Goal: Transaction & Acquisition: Purchase product/service

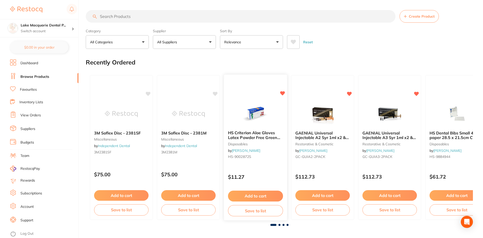
click at [249, 194] on button "Add to cart" at bounding box center [255, 196] width 55 height 11
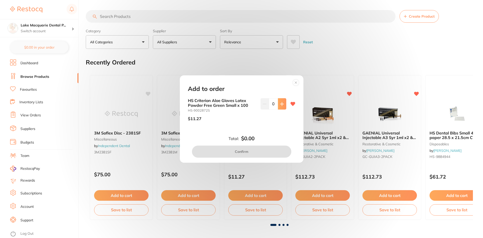
click at [280, 104] on icon at bounding box center [282, 104] width 4 height 4
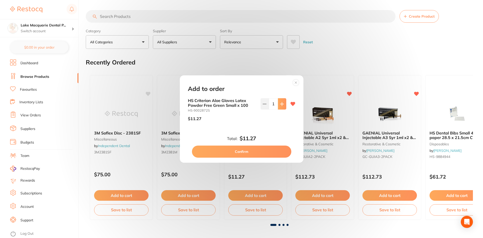
click at [280, 104] on icon at bounding box center [282, 104] width 4 height 4
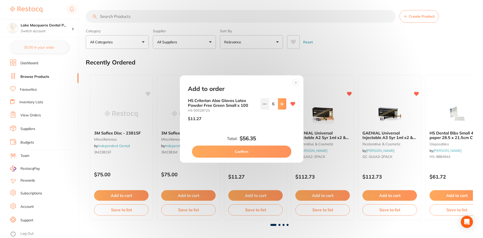
click at [280, 104] on icon at bounding box center [282, 104] width 4 height 4
type input "10"
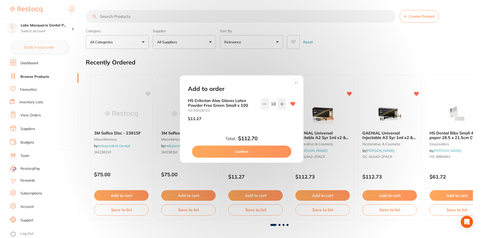
click at [244, 148] on button "Confirm" at bounding box center [241, 152] width 99 height 12
checkbox input "false"
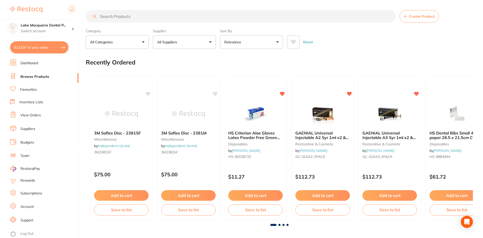
click at [119, 18] on input "search" at bounding box center [241, 16] width 310 height 13
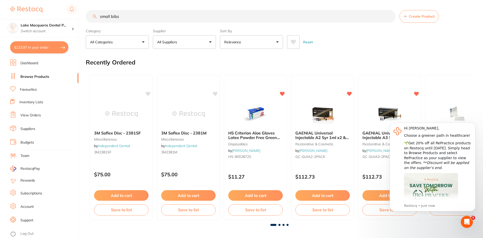
type input "small bibs"
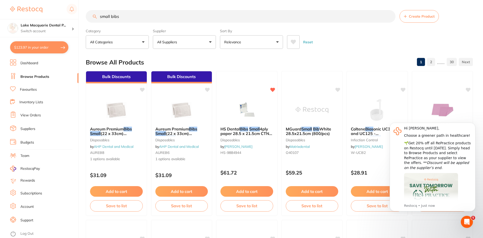
click at [27, 101] on link "Inventory Lists" at bounding box center [31, 102] width 24 height 5
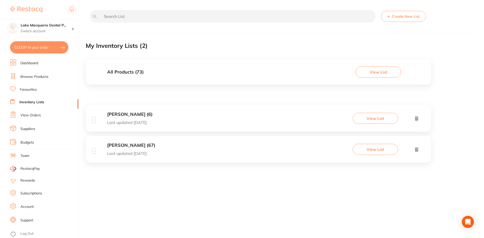
click at [374, 150] on button "View List" at bounding box center [375, 149] width 45 height 11
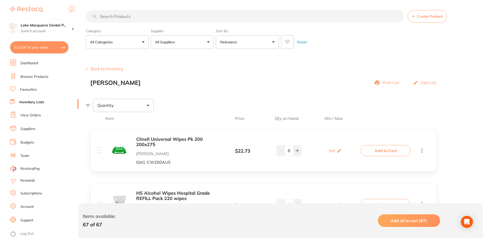
click at [124, 17] on input "search" at bounding box center [245, 16] width 318 height 13
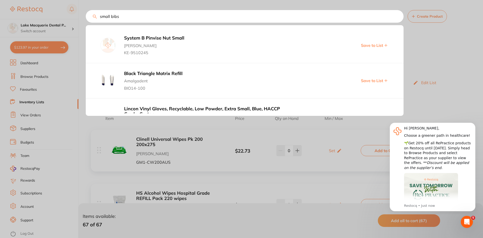
type input "small bibs"
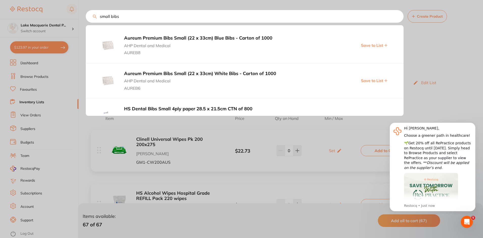
click at [397, 18] on input "small bibs" at bounding box center [245, 16] width 318 height 13
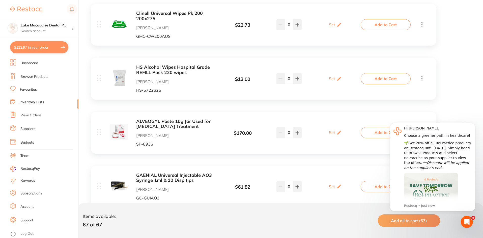
scroll to position [151, 0]
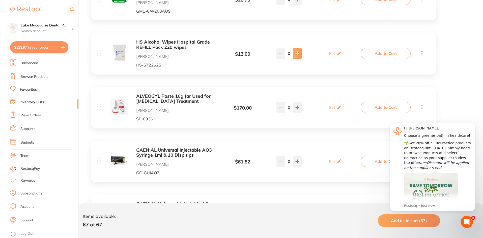
click at [296, 53] on icon at bounding box center [297, 53] width 4 height 4
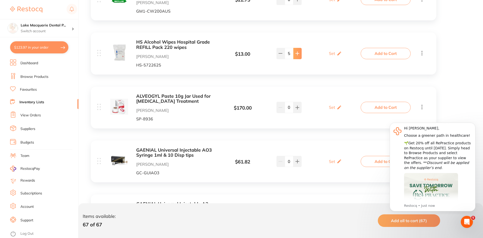
click at [296, 53] on icon at bounding box center [297, 53] width 4 height 4
type input "6"
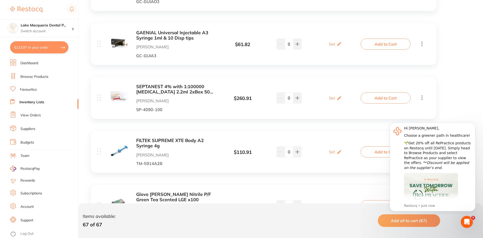
scroll to position [353, 0]
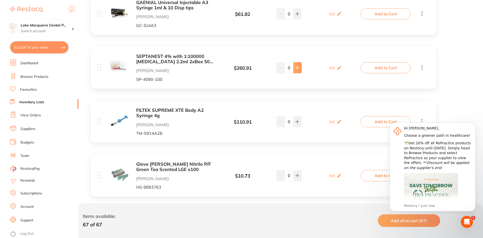
click at [296, 68] on icon at bounding box center [297, 68] width 4 height 4
type input "1"
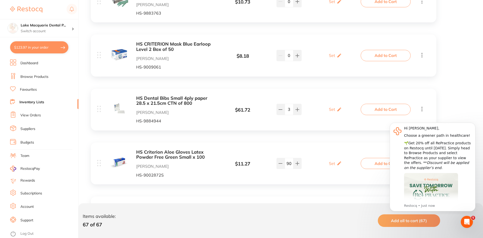
scroll to position [555, 0]
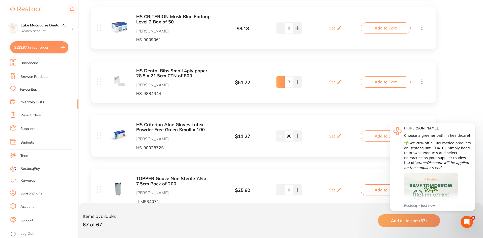
click at [282, 82] on icon at bounding box center [280, 82] width 4 height 4
type input "1"
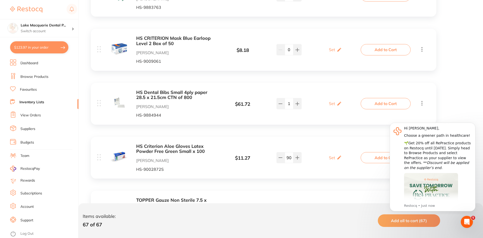
scroll to position [504, 0]
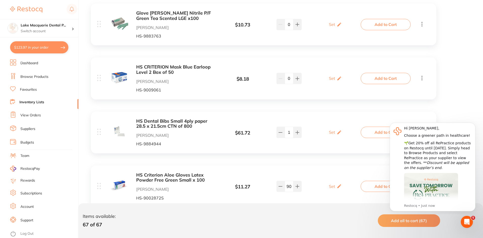
click at [377, 133] on button "Add to Cart" at bounding box center [386, 132] width 50 height 11
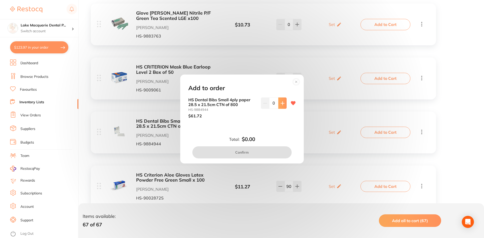
click at [281, 101] on button at bounding box center [282, 103] width 8 height 11
type input "1"
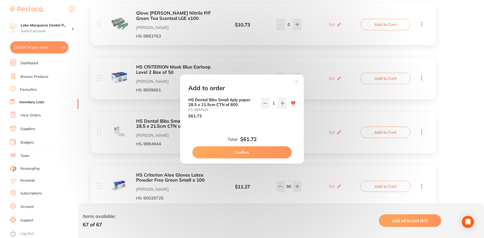
click at [248, 150] on button "Confirm" at bounding box center [241, 152] width 99 height 12
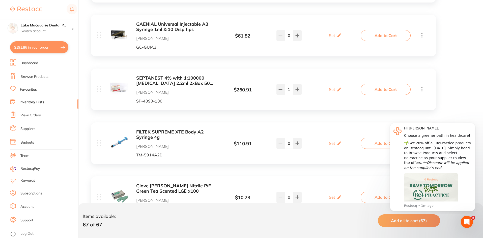
scroll to position [328, 0]
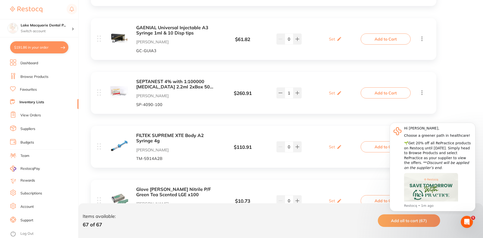
click at [386, 94] on button "Add to Cart" at bounding box center [386, 92] width 50 height 11
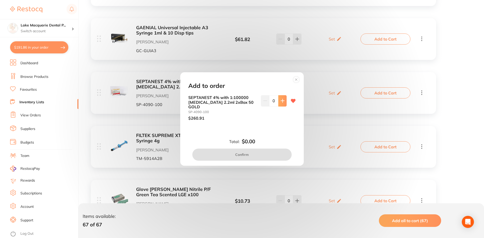
click at [283, 103] on icon at bounding box center [283, 101] width 4 height 4
type input "1"
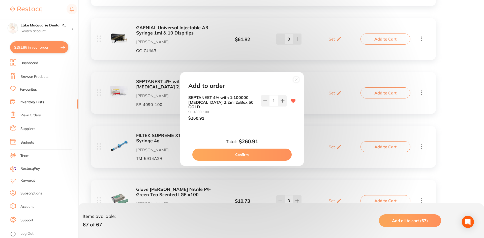
click at [249, 151] on button "Confirm" at bounding box center [241, 155] width 99 height 12
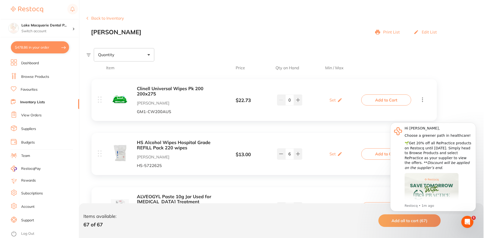
scroll to position [50, 0]
click at [378, 152] on button "Add to Cart" at bounding box center [386, 154] width 50 height 11
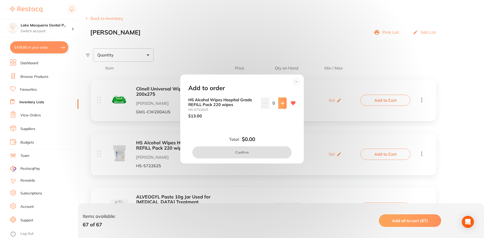
click at [282, 107] on button at bounding box center [282, 103] width 8 height 11
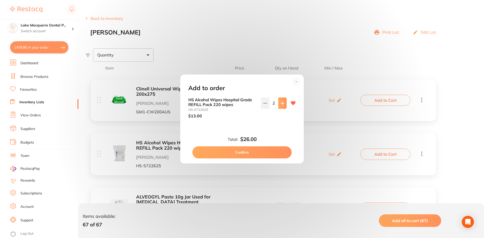
click at [282, 107] on button at bounding box center [282, 103] width 8 height 11
type input "6"
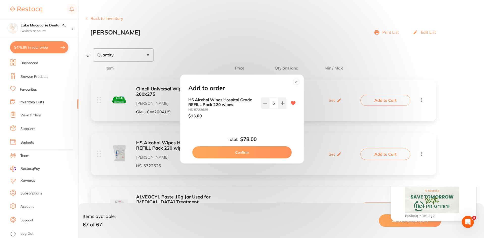
scroll to position [0, 0]
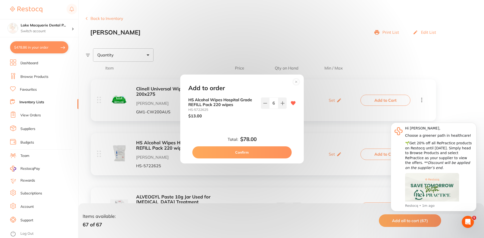
click at [246, 152] on button "Confirm" at bounding box center [241, 152] width 99 height 12
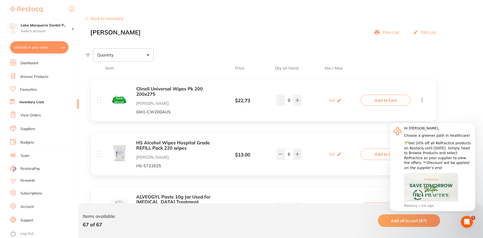
click at [385, 99] on button "Add to Cart" at bounding box center [386, 100] width 50 height 11
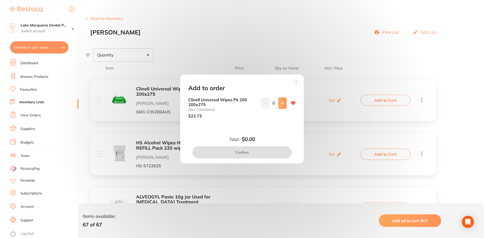
click at [285, 104] on button at bounding box center [282, 103] width 8 height 11
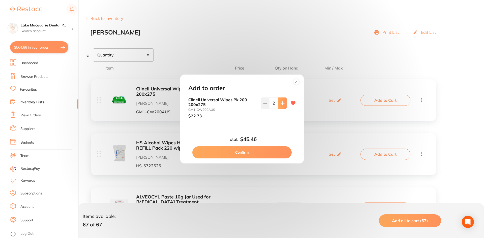
click at [285, 104] on button at bounding box center [282, 103] width 8 height 11
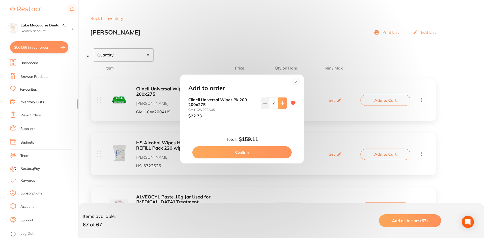
click at [285, 104] on button at bounding box center [282, 103] width 8 height 11
type input "10"
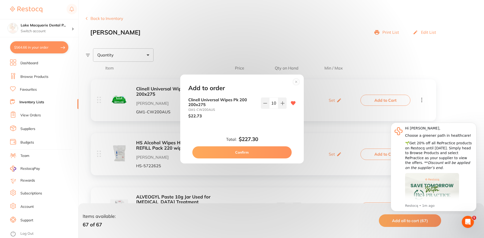
click at [255, 154] on button "Confirm" at bounding box center [241, 152] width 99 height 12
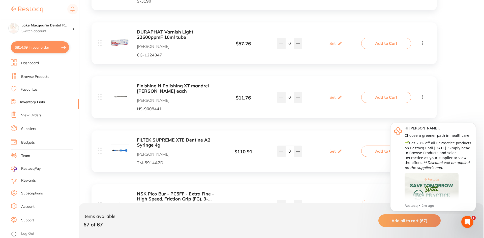
scroll to position [2924, 0]
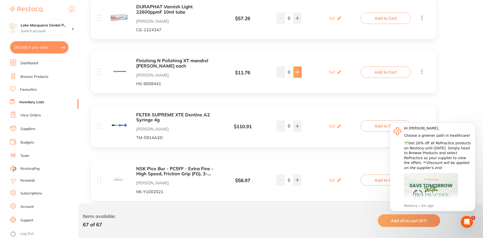
click at [297, 71] on icon at bounding box center [297, 72] width 3 height 3
type input "1"
click at [376, 72] on button "Add to Cart" at bounding box center [386, 72] width 50 height 11
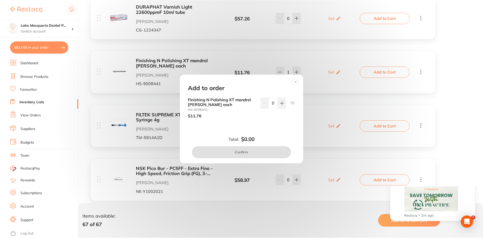
scroll to position [0, 0]
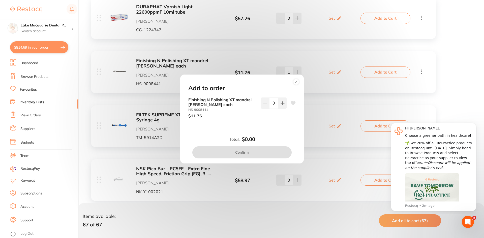
click at [402, 97] on div "Add to order Finishing N Polishing XT mandrel HENRY SCHEIN each HS-9008441 $11.…" at bounding box center [242, 119] width 484 height 238
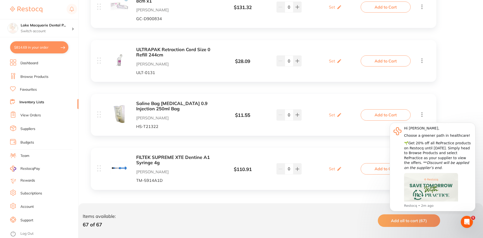
scroll to position [3531, 0]
click at [473, 122] on button "Dismiss notification" at bounding box center [473, 124] width 7 height 7
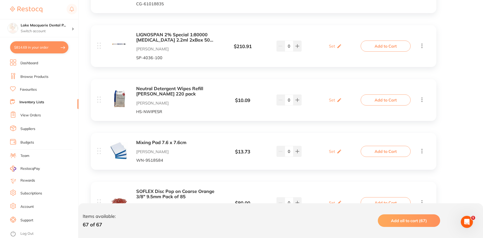
scroll to position [1514, 0]
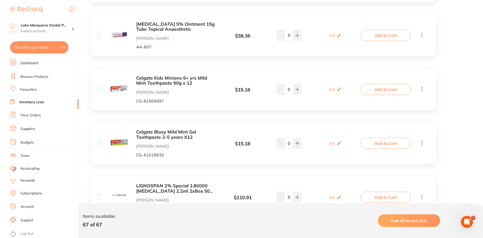
click at [28, 49] on button "$814.69 in your order" at bounding box center [39, 47] width 58 height 12
checkbox input "true"
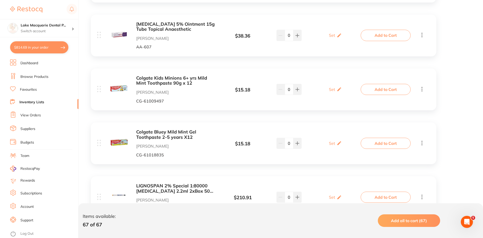
checkbox input "true"
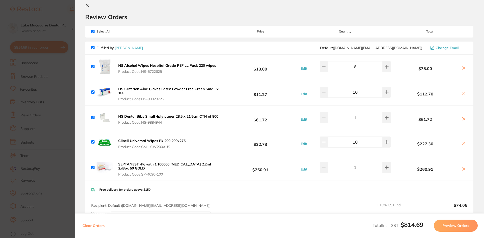
scroll to position [0, 0]
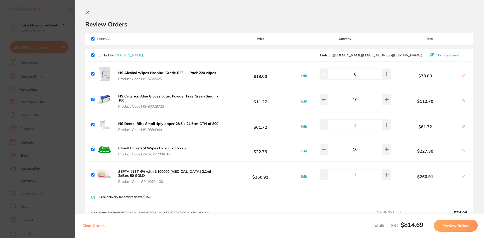
click at [86, 11] on icon at bounding box center [87, 12] width 3 height 3
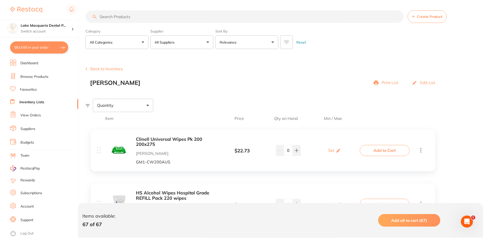
scroll to position [1514, 0]
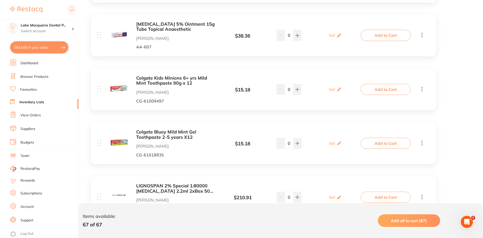
click at [26, 75] on link "Browse Products" at bounding box center [34, 76] width 28 height 5
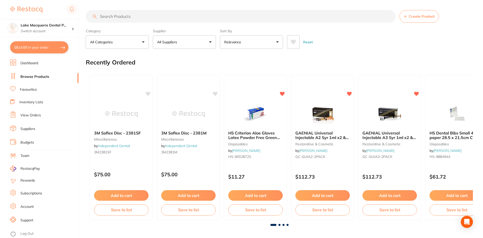
click at [114, 17] on input "search" at bounding box center [241, 16] width 310 height 13
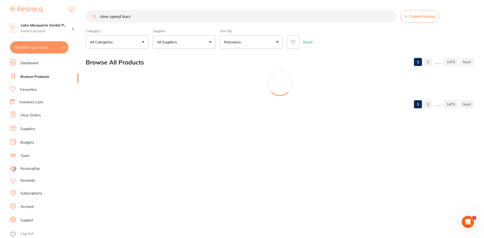
type input "slow speed burs"
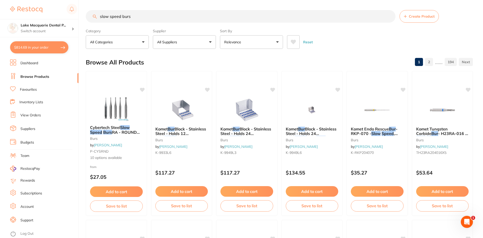
click at [211, 41] on button "All Suppliers" at bounding box center [184, 42] width 63 height 14
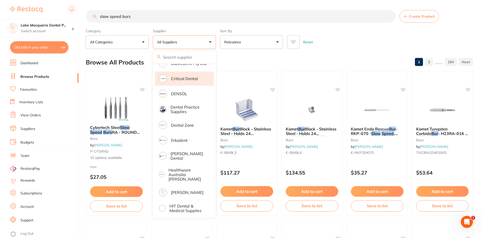
scroll to position [126, 0]
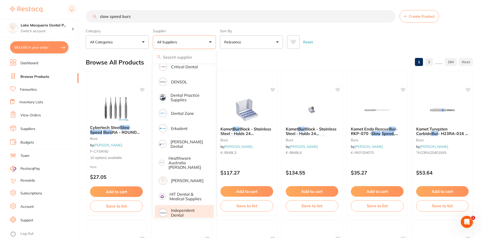
click at [182, 208] on p "Independent Dental" at bounding box center [189, 212] width 36 height 9
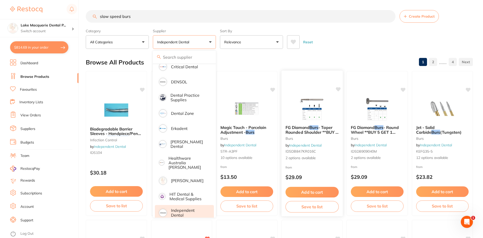
scroll to position [0, 0]
click at [341, 57] on div "Browse All Products 1 2 ...... 4" at bounding box center [279, 62] width 387 height 17
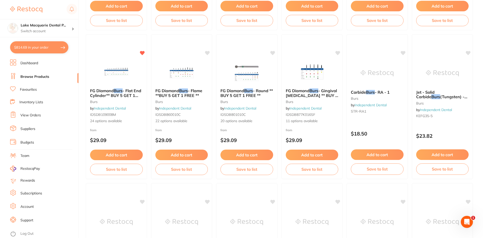
scroll to position [782, 0]
click at [121, 156] on button "Add to cart" at bounding box center [116, 156] width 53 height 11
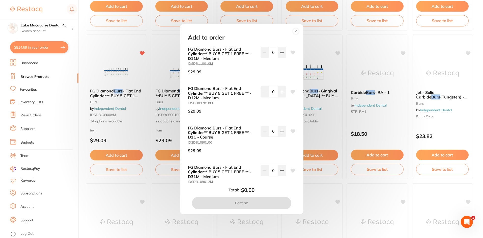
scroll to position [0, 0]
click at [296, 31] on circle at bounding box center [296, 31] width 6 height 6
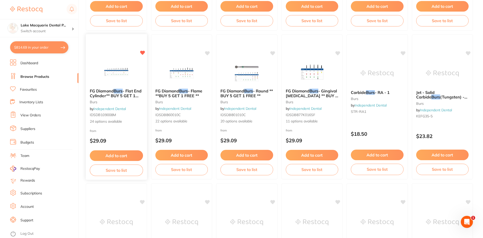
click at [119, 76] on img at bounding box center [116, 71] width 33 height 25
click at [119, 76] on section at bounding box center [241, 119] width 483 height 238
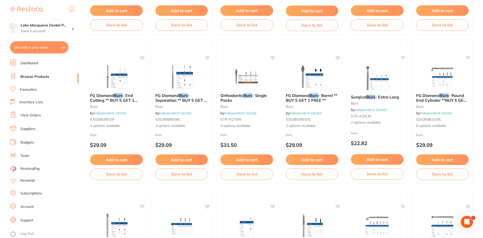
scroll to position [353, 0]
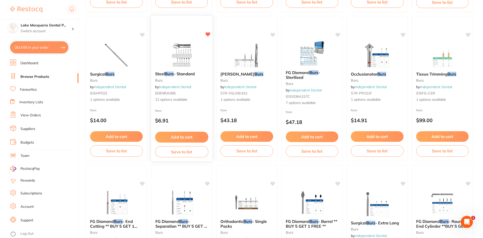
click at [184, 62] on img at bounding box center [181, 54] width 33 height 25
click at [184, 62] on section at bounding box center [241, 119] width 483 height 238
click at [182, 138] on button "Add to cart" at bounding box center [181, 137] width 53 height 11
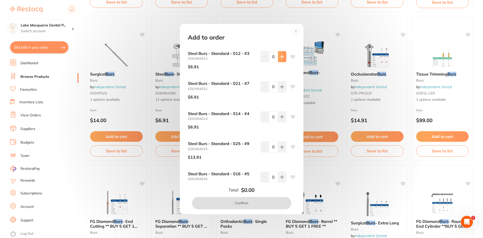
scroll to position [202, 0]
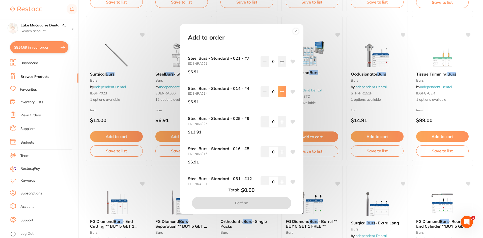
click at [280, 93] on icon at bounding box center [282, 92] width 4 height 4
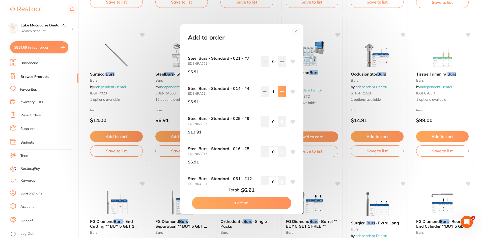
click at [280, 93] on icon at bounding box center [282, 92] width 4 height 4
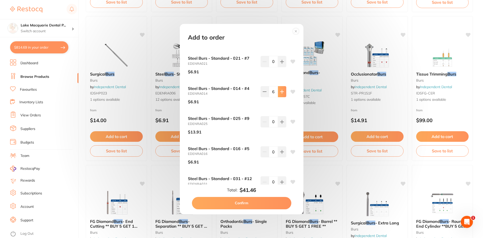
click at [280, 93] on icon at bounding box center [282, 92] width 4 height 4
type input "8"
click at [280, 156] on button at bounding box center [282, 151] width 8 height 11
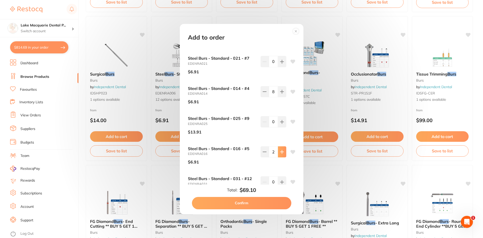
click at [280, 156] on button at bounding box center [282, 151] width 8 height 11
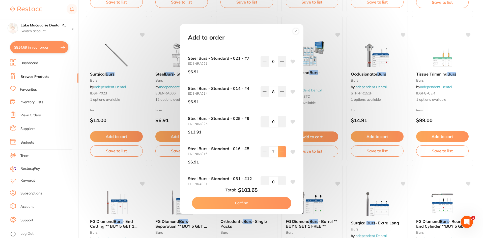
click at [280, 156] on button at bounding box center [282, 151] width 8 height 11
type input "8"
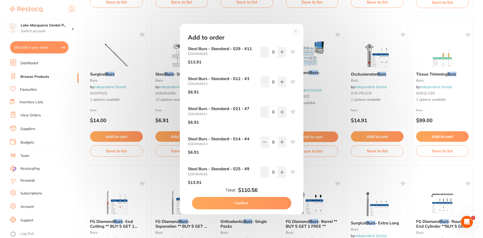
scroll to position [126, 0]
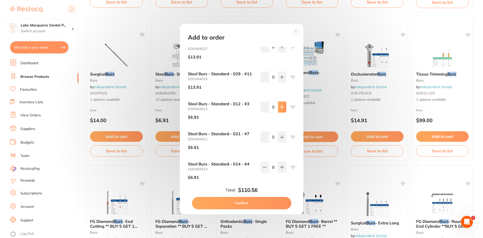
click at [280, 106] on icon at bounding box center [282, 107] width 4 height 4
type input "3"
click at [244, 202] on button "Confirm" at bounding box center [241, 203] width 99 height 12
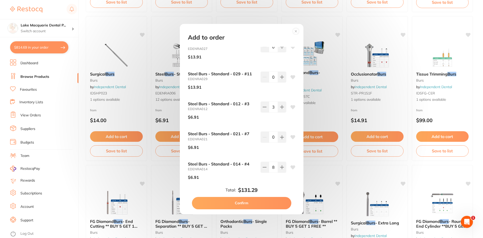
checkbox input "false"
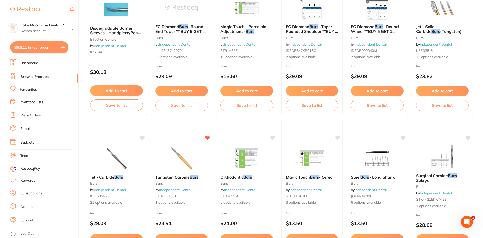
scroll to position [0, 0]
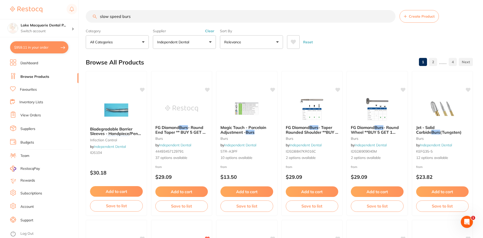
click at [140, 13] on input "slow speed burs" at bounding box center [241, 16] width 310 height 13
type input "s"
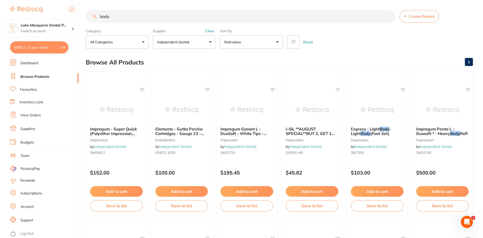
click at [152, 15] on input "body" at bounding box center [241, 16] width 310 height 13
type input "b"
type input "filtek"
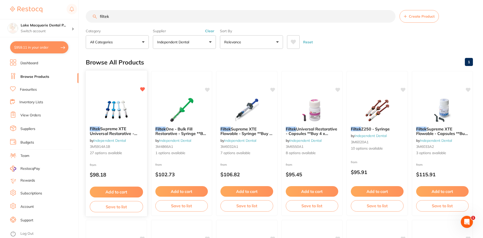
click at [115, 192] on button "Add to cart" at bounding box center [116, 192] width 53 height 11
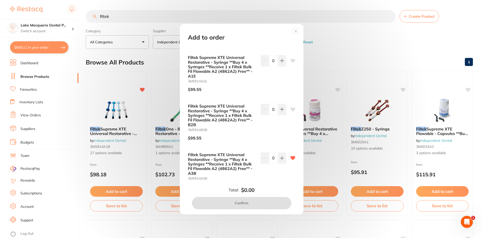
scroll to position [1176, 0]
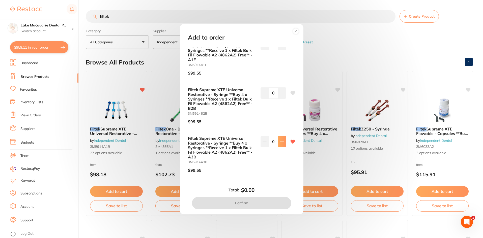
click at [280, 142] on icon at bounding box center [281, 141] width 3 height 3
type input "1"
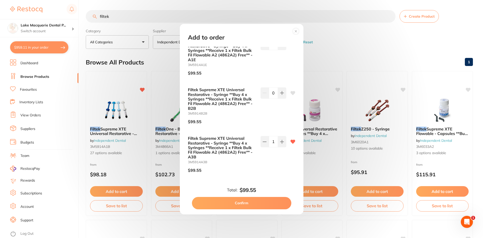
click at [243, 203] on button "Confirm" at bounding box center [241, 203] width 99 height 12
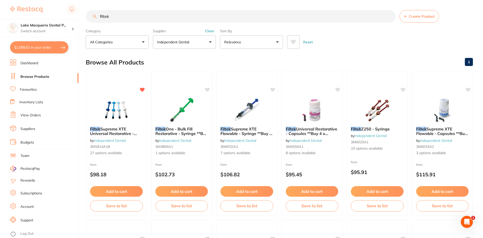
click at [148, 20] on input "filtek" at bounding box center [241, 16] width 310 height 13
type input "f"
type input "protemp"
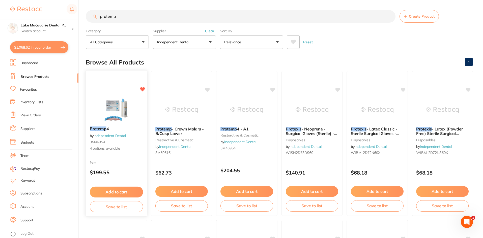
scroll to position [0, 0]
click at [118, 192] on button "Add to cart" at bounding box center [116, 192] width 53 height 11
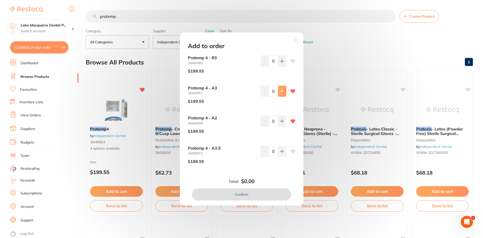
click at [281, 89] on button at bounding box center [282, 91] width 8 height 11
type input "1"
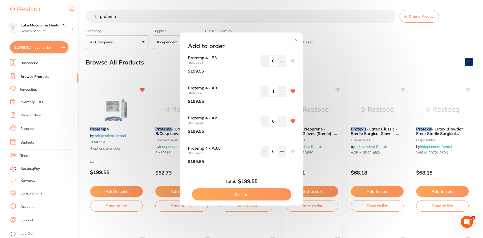
click at [237, 197] on button "Confirm" at bounding box center [241, 195] width 99 height 12
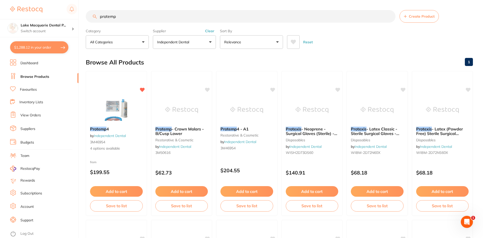
click at [135, 16] on input "protemp" at bounding box center [241, 16] width 310 height 13
type input "p"
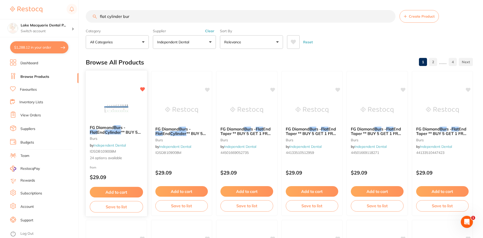
click at [123, 127] on span "s -" at bounding box center [123, 127] width 5 height 5
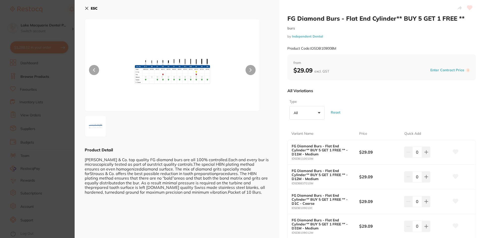
click at [85, 6] on button "ESC" at bounding box center [91, 8] width 13 height 9
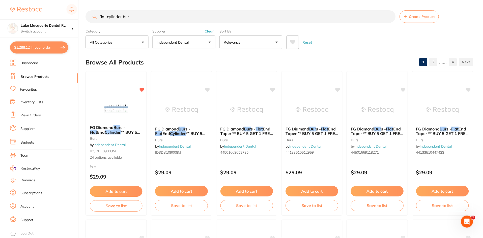
scroll to position [0, 0]
click at [121, 15] on input "flat cylinder bur" at bounding box center [241, 16] width 310 height 13
type input "flat fissure bur"
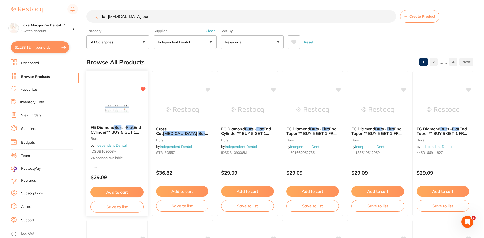
scroll to position [0, 0]
click at [111, 136] on div "FG Diamond Bur s - Flat End Cylinder** BUY 5 GET 1 FREE ** burs by Independent …" at bounding box center [116, 143] width 61 height 44
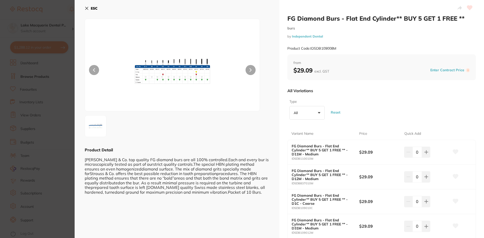
click at [164, 68] on img at bounding box center [172, 72] width 105 height 80
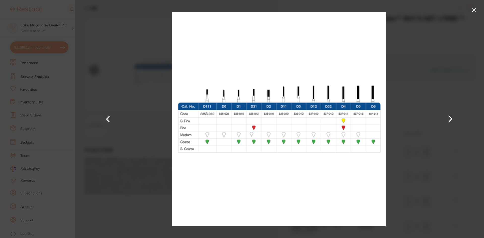
drag, startPoint x: 473, startPoint y: 9, endPoint x: 457, endPoint y: 31, distance: 27.2
click at [473, 9] on button at bounding box center [474, 10] width 8 height 8
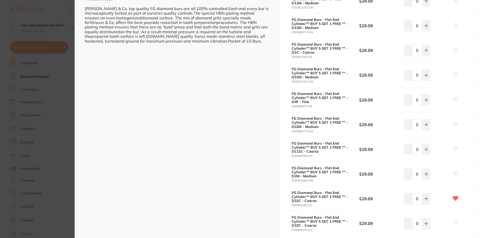
scroll to position [176, 0]
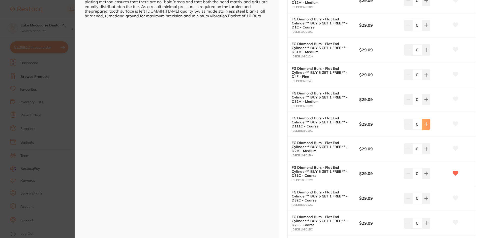
click at [424, 125] on icon at bounding box center [426, 124] width 4 height 4
type input "2"
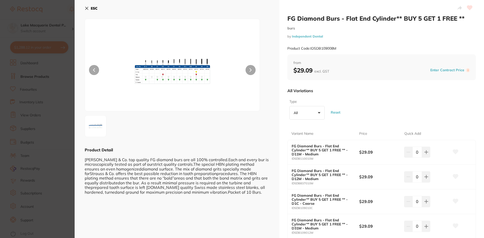
scroll to position [0, 0]
click at [87, 6] on button "ESC" at bounding box center [91, 8] width 13 height 9
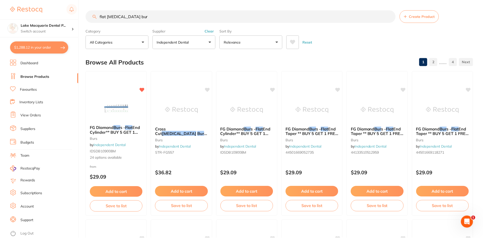
scroll to position [0, 0]
click at [137, 18] on input "flat fissure bur" at bounding box center [241, 16] width 310 height 13
type input "f"
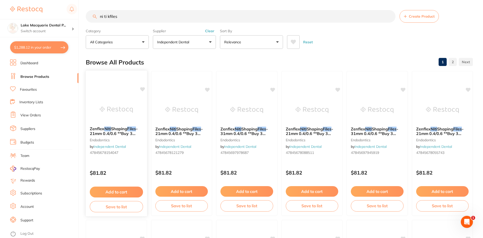
scroll to position [0, 0]
click at [127, 14] on input "ni ti kfiles" at bounding box center [241, 16] width 310 height 13
type input "n"
type input "k files"
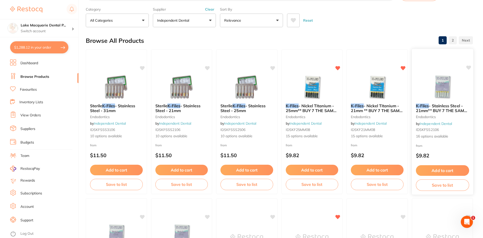
scroll to position [50, 0]
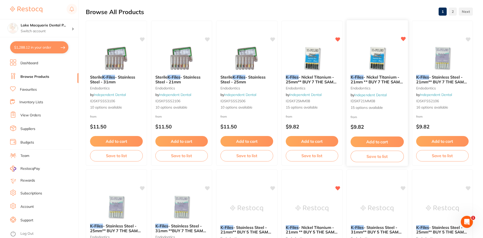
click at [373, 81] on span "- Nickel Titanium - 21mm ** BUY 7 THE SAME GET 3 FREE!**" at bounding box center [376, 82] width 52 height 14
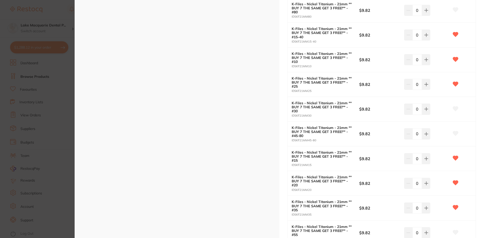
scroll to position [252, 0]
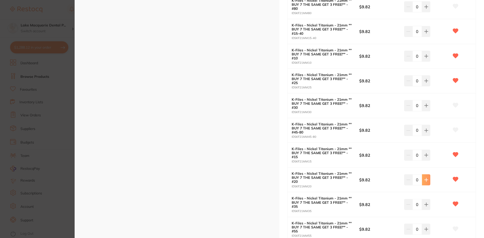
click at [425, 182] on button at bounding box center [426, 179] width 8 height 11
type input "3"
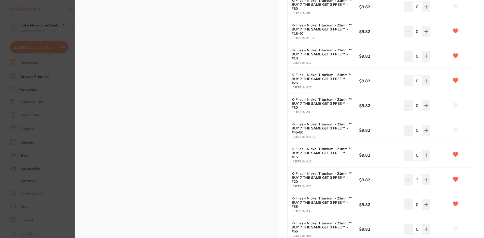
click at [66, 103] on section "K-Files - Nickel Titanium - 21mm ** BUY 7 THE SAME GET 3 FREE!** endodontics by…" at bounding box center [242, 119] width 484 height 238
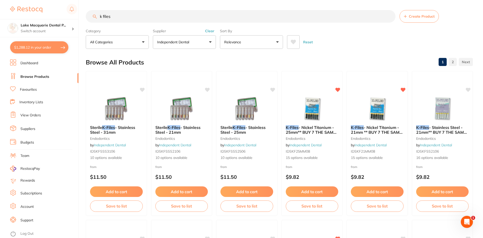
click at [145, 18] on input "k files" at bounding box center [241, 16] width 310 height 13
type input "k"
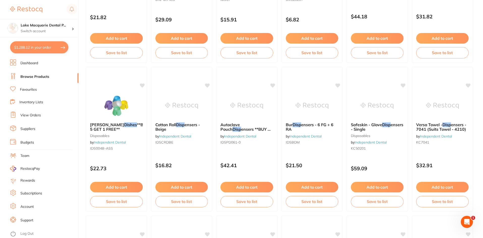
scroll to position [303, 0]
type input "disc"
click at [22, 87] on li "Favourites" at bounding box center [44, 89] width 68 height 7
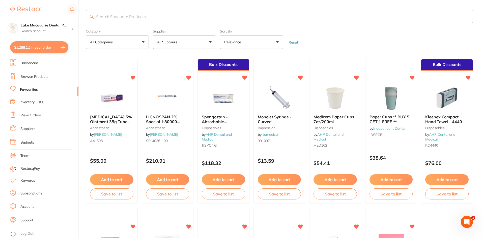
click at [209, 43] on button "All Suppliers" at bounding box center [184, 42] width 63 height 14
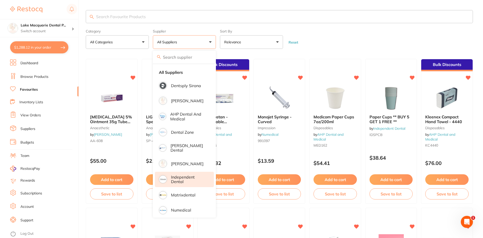
click at [178, 178] on p "Independent Dental" at bounding box center [189, 179] width 36 height 9
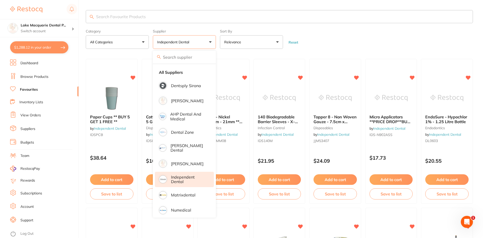
click at [318, 48] on form "Category All Categories All Categories burs crown & bridge disposables endodont…" at bounding box center [279, 38] width 387 height 22
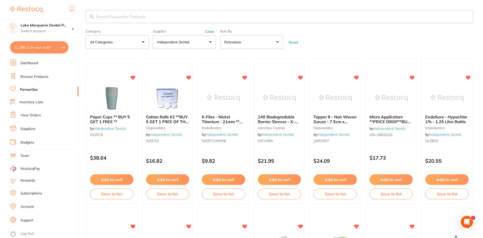
click at [25, 77] on link "Browse Products" at bounding box center [34, 76] width 28 height 5
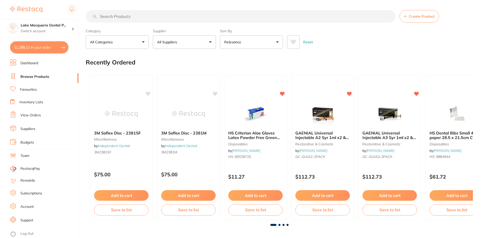
click at [125, 16] on input "search" at bounding box center [241, 16] width 310 height 13
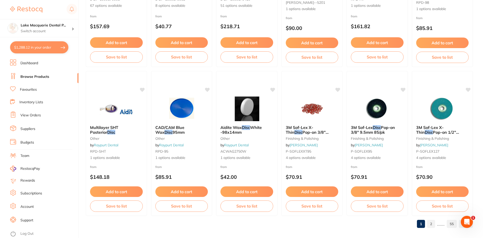
scroll to position [1196, 0]
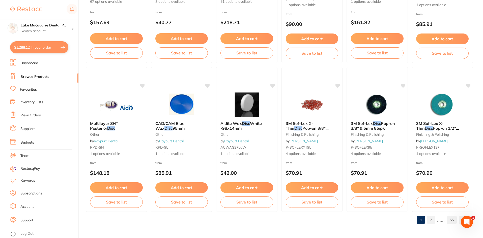
type input "disc"
click at [431, 220] on link "2" at bounding box center [431, 220] width 8 height 10
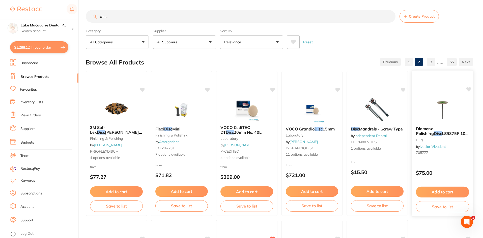
scroll to position [0, 0]
drag, startPoint x: 482, startPoint y: 29, endPoint x: 479, endPoint y: 52, distance: 22.4
click at [33, 77] on link "Browse Products" at bounding box center [34, 76] width 29 height 5
click at [26, 114] on link "View Orders" at bounding box center [30, 115] width 20 height 5
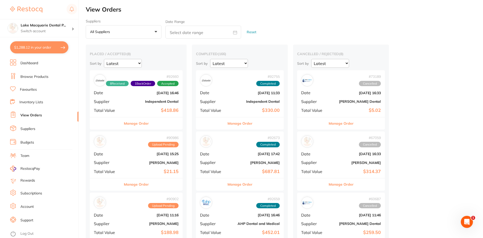
click at [128, 124] on button "Manage Order" at bounding box center [136, 123] width 25 height 12
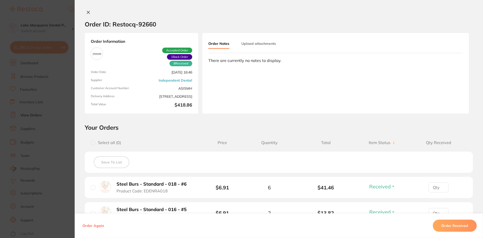
click at [87, 11] on icon at bounding box center [88, 12] width 4 height 4
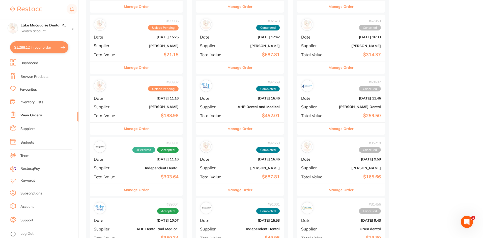
scroll to position [126, 0]
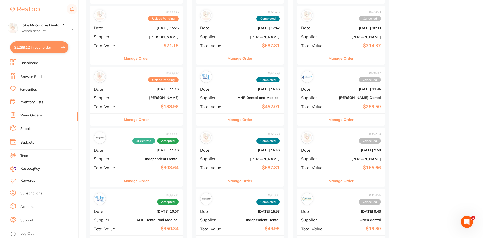
click at [145, 179] on button "Manage Order" at bounding box center [136, 181] width 25 height 12
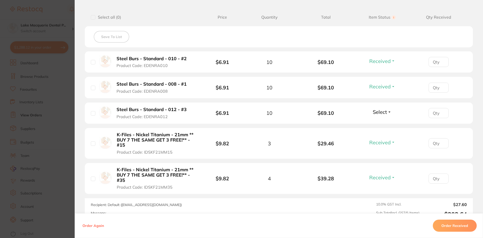
scroll to position [126, 0]
click at [66, 65] on section "Order ID: Restocq- 90901 Order Information 4 Received Accepted Order Order Date…" at bounding box center [241, 119] width 483 height 238
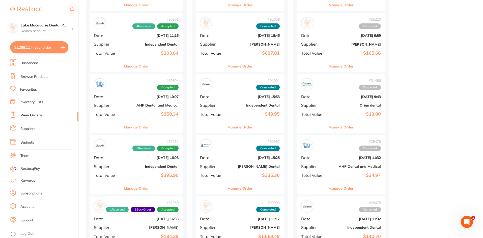
scroll to position [252, 0]
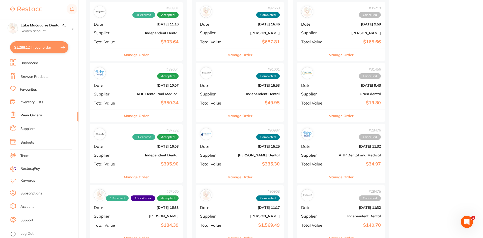
click at [133, 178] on button "Manage Order" at bounding box center [136, 177] width 25 height 12
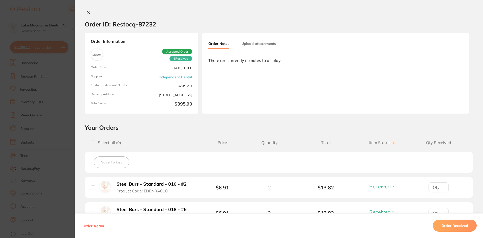
click at [86, 10] on div "Order ID: Restocq- 87232 Order Information 6 Received Accepted Order Order Date…" at bounding box center [279, 119] width 408 height 238
click at [86, 10] on button at bounding box center [88, 12] width 7 height 5
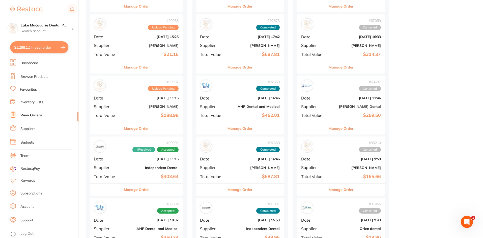
scroll to position [126, 0]
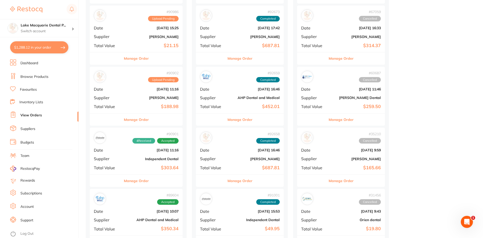
click at [135, 181] on button "Manage Order" at bounding box center [136, 181] width 25 height 12
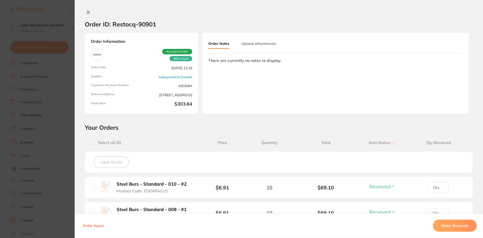
click at [87, 11] on icon at bounding box center [88, 12] width 4 height 4
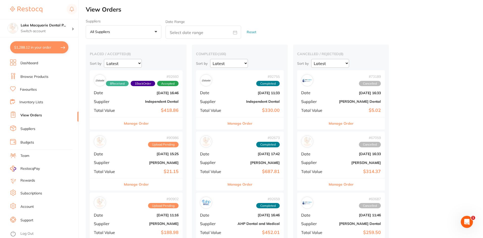
click at [242, 124] on button "Manage Order" at bounding box center [239, 123] width 25 height 12
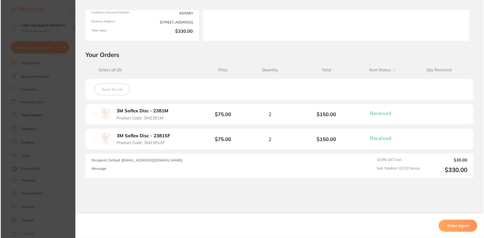
scroll to position [76, 0]
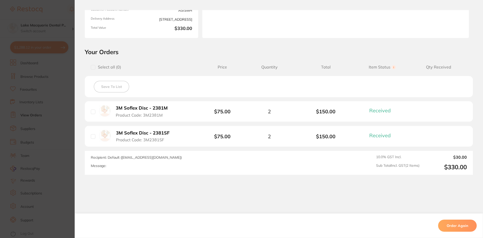
click at [130, 107] on b "3M Soflex Disc - 2381M" at bounding box center [142, 108] width 52 height 5
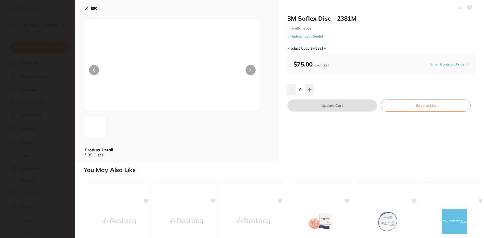
scroll to position [0, 0]
click at [301, 20] on h2 "3M Soflex Disc - 2381M" at bounding box center [381, 19] width 189 height 8
click at [291, 19] on h2 "3M Soflex Disc - 2381M" at bounding box center [381, 19] width 189 height 8
click at [421, 107] on button "Save to List" at bounding box center [426, 106] width 90 height 12
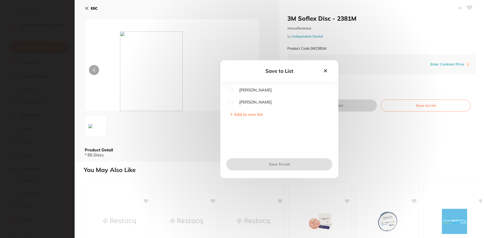
click at [234, 114] on span "Add to new list" at bounding box center [248, 114] width 29 height 5
click at [235, 101] on input "text" at bounding box center [279, 101] width 102 height 13
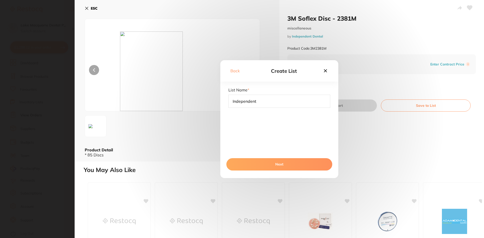
type input "Independent"
click at [282, 163] on button "Next" at bounding box center [279, 164] width 106 height 12
click at [277, 164] on button "Save To List" at bounding box center [279, 164] width 106 height 12
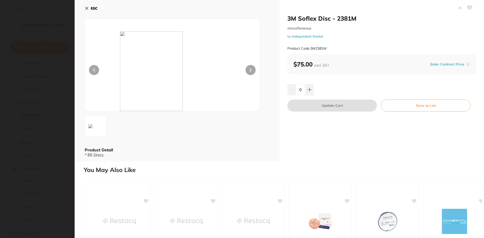
click at [298, 18] on h2 "3M Soflex Disc - 2381M" at bounding box center [381, 19] width 189 height 8
click at [295, 36] on link "Independent Dental" at bounding box center [307, 36] width 31 height 4
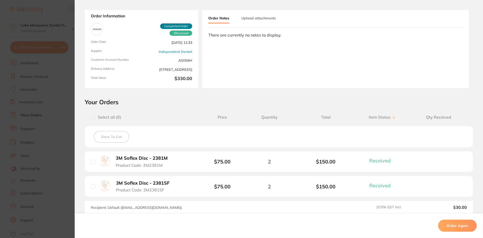
scroll to position [76, 0]
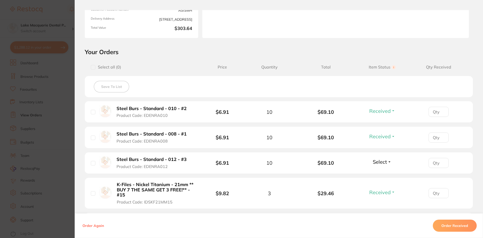
scroll to position [126, 0]
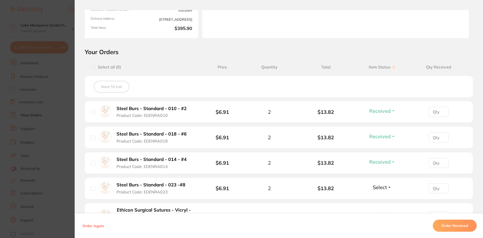
scroll to position [252, 0]
click at [54, 78] on section "Order ID: Restocq- 87232 Order Information 6 Received Accepted Order Order Date…" at bounding box center [241, 119] width 483 height 238
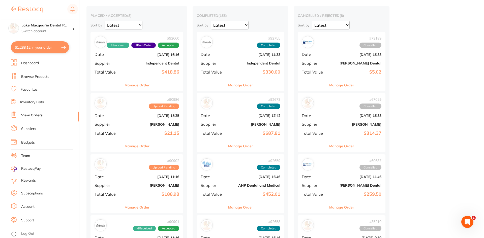
scroll to position [0, 0]
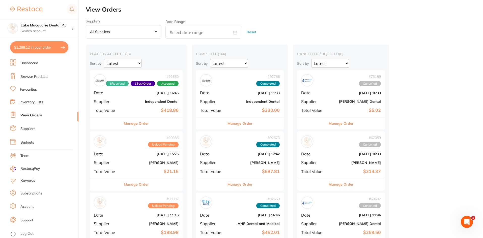
drag, startPoint x: 41, startPoint y: 47, endPoint x: 134, endPoint y: 34, distance: 93.9
click at [41, 47] on button "$1,288.12 in your order" at bounding box center [39, 47] width 58 height 12
checkbox input "true"
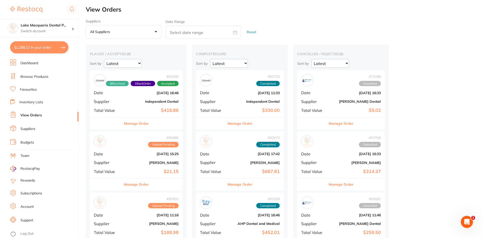
checkbox input "true"
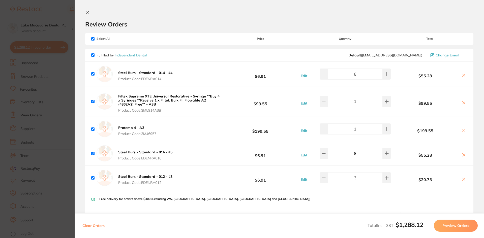
click at [85, 11] on icon at bounding box center [87, 13] width 4 height 4
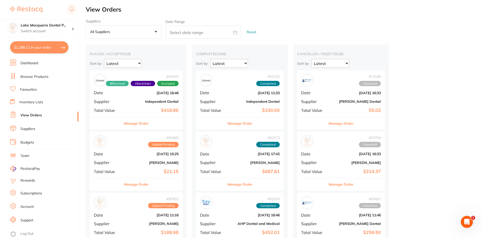
click at [28, 76] on link "Browse Products" at bounding box center [34, 76] width 28 height 5
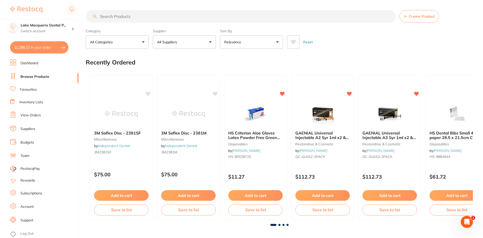
click at [112, 17] on input "search" at bounding box center [241, 16] width 310 height 13
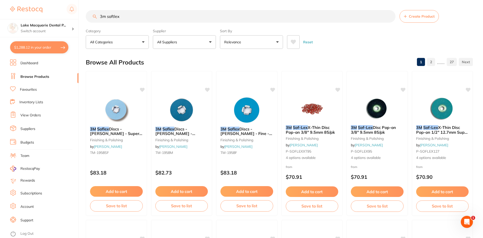
click at [114, 15] on input "3m softlex" at bounding box center [241, 16] width 310 height 13
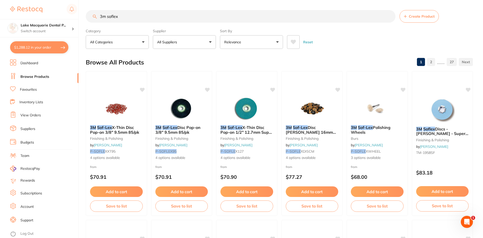
type input "3m soflex"
click at [211, 41] on button "All Suppliers" at bounding box center [184, 42] width 63 height 14
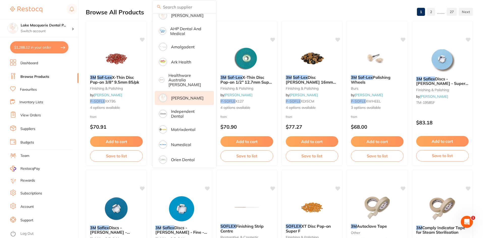
scroll to position [50, 0]
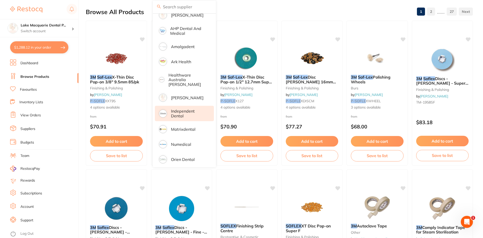
click at [171, 112] on p "Independent Dental" at bounding box center [189, 113] width 36 height 9
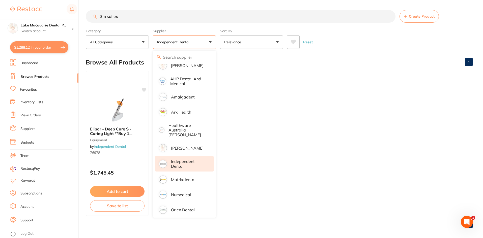
scroll to position [0, 0]
click at [273, 133] on ul "Elipar - Deep Cure S - Curing Light **Buy 1 Receive 3 x Filtek XTE or Filtek On…" at bounding box center [279, 143] width 387 height 145
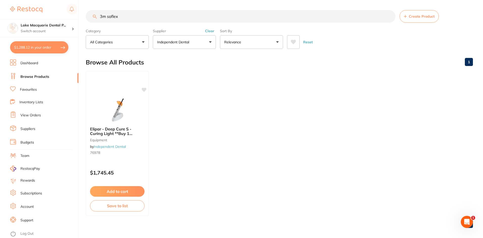
click at [130, 20] on input "3m soflex" at bounding box center [241, 16] width 310 height 13
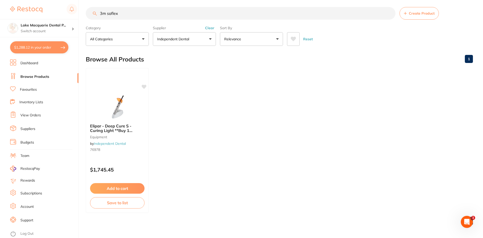
scroll to position [4, 0]
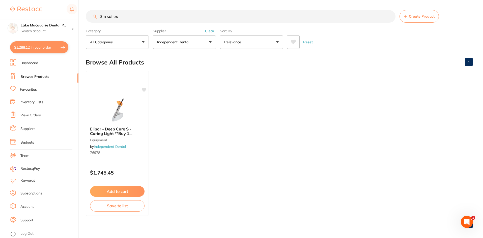
scroll to position [20, 0]
type input "3"
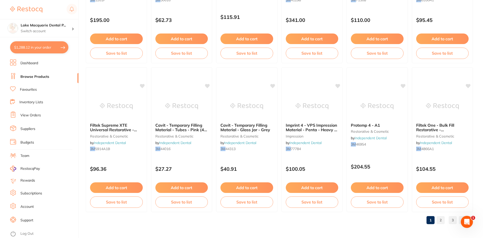
scroll to position [1196, 0]
type input "3M"
click at [441, 221] on link "2" at bounding box center [440, 220] width 8 height 10
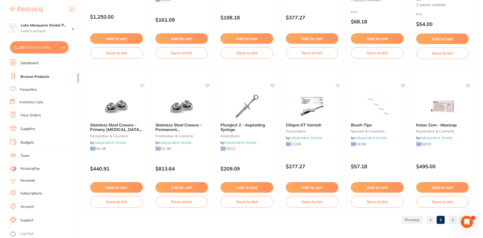
click at [454, 218] on link "3" at bounding box center [452, 220] width 8 height 10
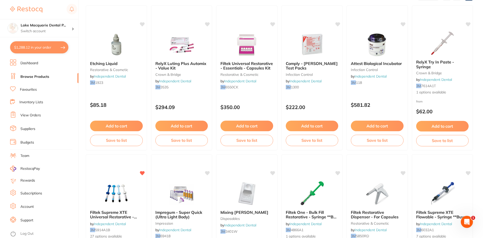
scroll to position [0, 0]
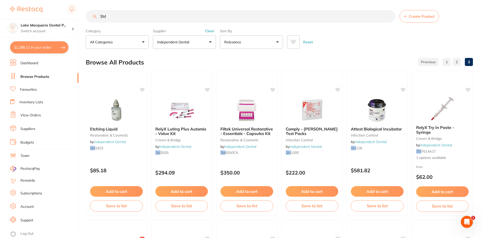
click at [28, 115] on link "View Orders" at bounding box center [30, 115] width 20 height 5
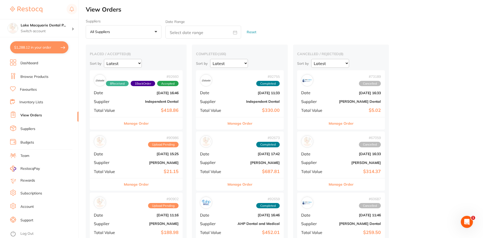
click at [243, 123] on button "Manage Order" at bounding box center [239, 123] width 25 height 12
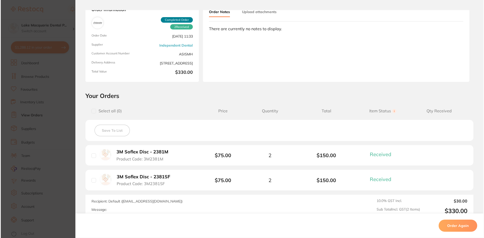
scroll to position [76, 0]
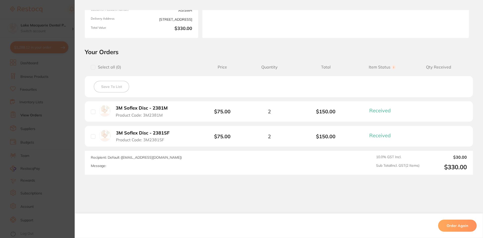
click at [143, 115] on span "Product Code: 3M2381M" at bounding box center [139, 115] width 47 height 5
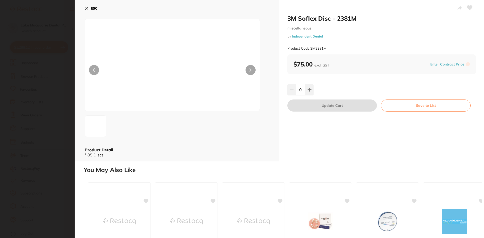
scroll to position [0, 0]
drag, startPoint x: 311, startPoint y: 48, endPoint x: 328, endPoint y: 48, distance: 17.2
click at [328, 48] on div "Product Code: 3M2381M" at bounding box center [381, 48] width 189 height 12
copy small "3M2381M"
click at [86, 8] on icon at bounding box center [87, 8] width 4 height 4
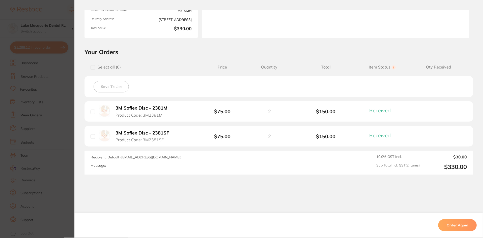
scroll to position [1, 0]
click at [73, 121] on section "Order ID: Restocq- 92755 Order Information 2 Received Completed Order Order Dat…" at bounding box center [241, 119] width 483 height 238
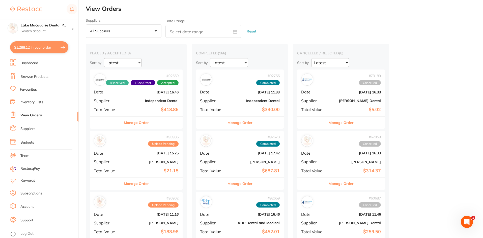
click at [32, 75] on link "Browse Products" at bounding box center [34, 76] width 28 height 5
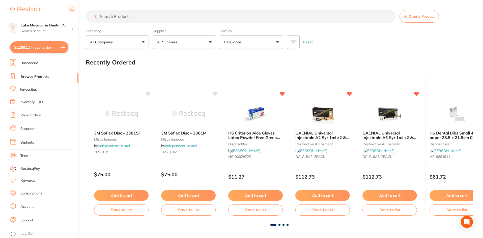
click at [108, 19] on input "search" at bounding box center [241, 16] width 310 height 13
paste input "3M2381M"
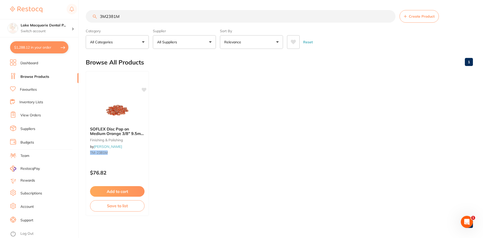
type input "3M2381M"
click at [31, 88] on link "Favourites" at bounding box center [28, 89] width 17 height 5
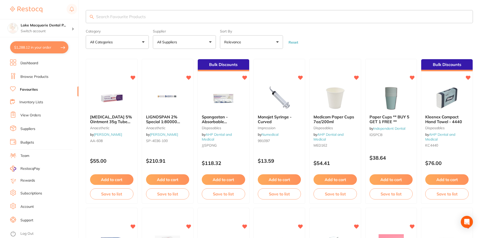
click at [116, 17] on input "search" at bounding box center [279, 16] width 387 height 13
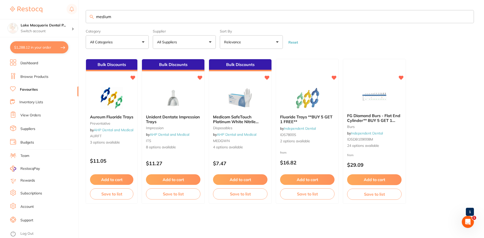
click at [116, 16] on input "medium" at bounding box center [280, 16] width 388 height 13
type input "m"
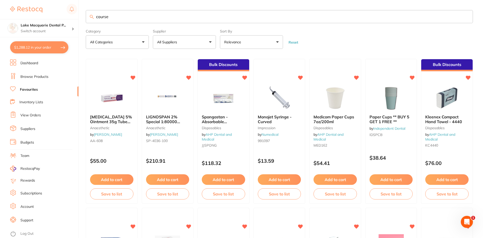
type input "course"
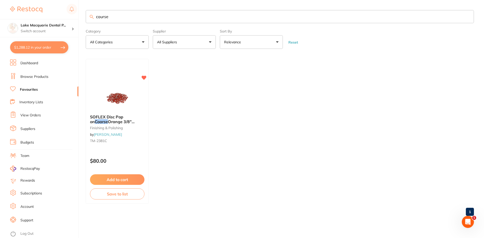
click at [24, 100] on link "Inventory Lists" at bounding box center [31, 102] width 24 height 5
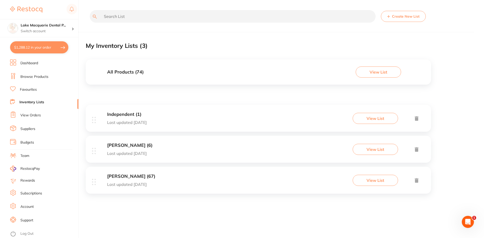
click at [367, 118] on button "View List" at bounding box center [375, 118] width 45 height 11
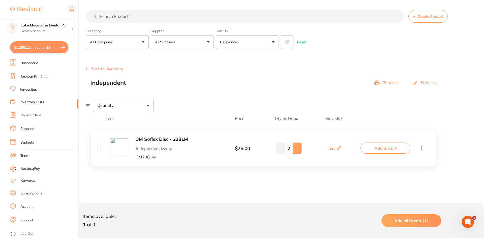
click at [298, 146] on icon at bounding box center [297, 148] width 4 height 4
click at [280, 148] on icon at bounding box center [280, 148] width 3 height 0
type input "0"
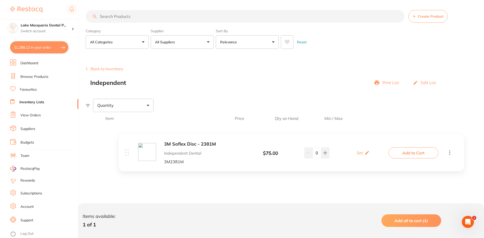
drag, startPoint x: 138, startPoint y: 156, endPoint x: 168, endPoint y: 160, distance: 30.3
click at [168, 160] on div "3M Soflex Disc - 2381M Independent Dental 3M2381M $ 75.00 Set Set Min / Max 0 S…" at bounding box center [263, 150] width 355 height 51
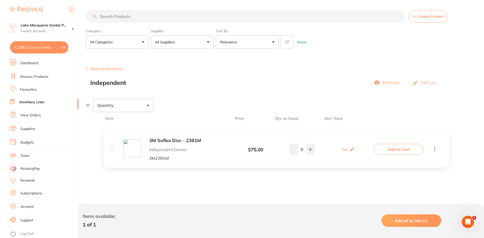
drag, startPoint x: 144, startPoint y: 156, endPoint x: 154, endPoint y: 157, distance: 10.4
click at [154, 157] on div "3M Soflex Disc - 2381M Independent Dental 3M2381M $ 75.00 Set Set Min / Max 0 S…" at bounding box center [263, 150] width 355 height 51
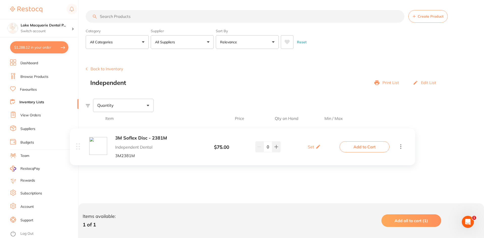
drag, startPoint x: 155, startPoint y: 157, endPoint x: 131, endPoint y: 155, distance: 23.8
click at [131, 155] on div "3M Soflex Disc - 2381M Independent Dental 3M2381M $ 75.00 Set Set Min / Max 0 S…" at bounding box center [263, 150] width 355 height 51
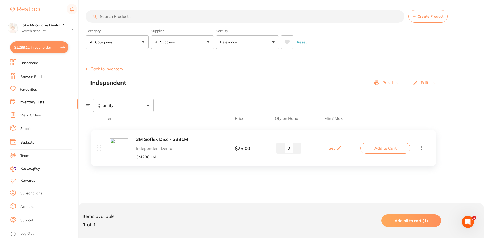
click at [27, 76] on link "Browse Products" at bounding box center [34, 76] width 28 height 5
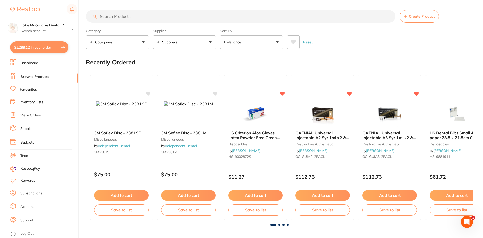
click at [110, 16] on input "search" at bounding box center [241, 16] width 310 height 13
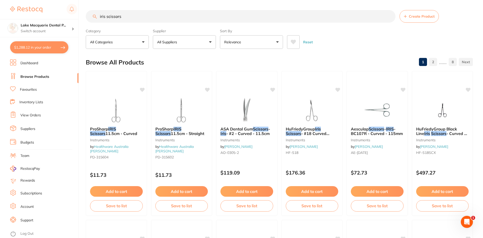
click at [30, 76] on link "Browse Products" at bounding box center [34, 76] width 29 height 5
click at [127, 16] on input "iris scissors" at bounding box center [241, 16] width 310 height 13
type input "i"
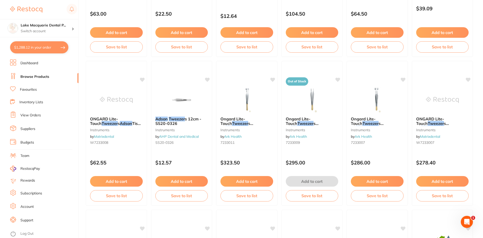
scroll to position [454, 0]
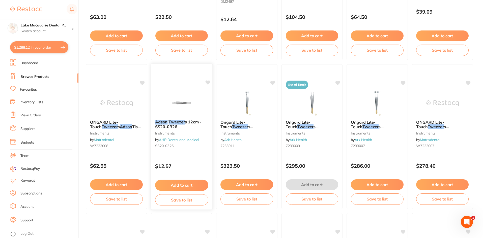
click at [169, 124] on em "Tweezer" at bounding box center [176, 121] width 16 height 5
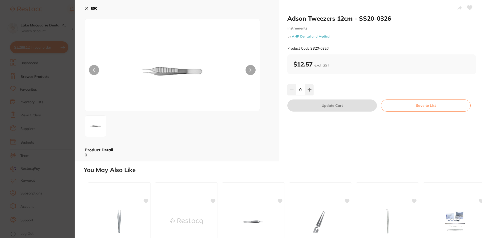
click at [85, 6] on icon at bounding box center [87, 8] width 4 height 4
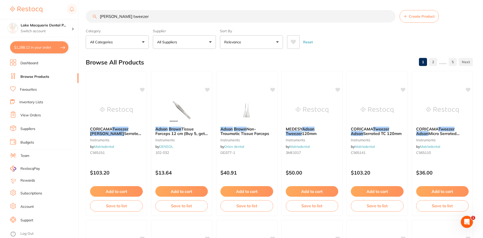
click at [157, 16] on input "Adson brown tweezer" at bounding box center [241, 16] width 310 height 13
type input "A"
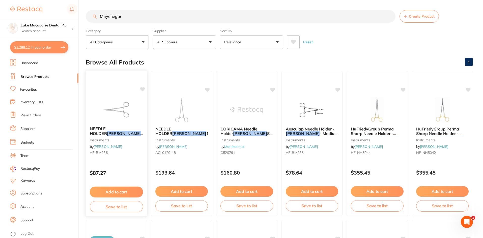
type input "Mayohegar"
click at [111, 110] on img at bounding box center [116, 109] width 33 height 25
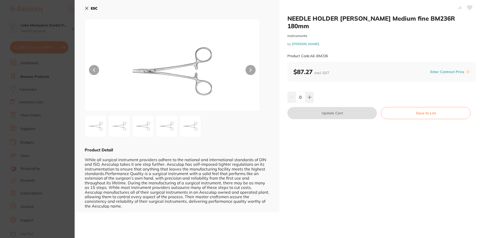
click at [122, 124] on img at bounding box center [119, 126] width 18 height 18
click at [122, 124] on div "NEEDLE HOLDER Mayo-Hegar Medium fine BM236R 180mm instruments by Henry Schein H…" at bounding box center [279, 119] width 409 height 238
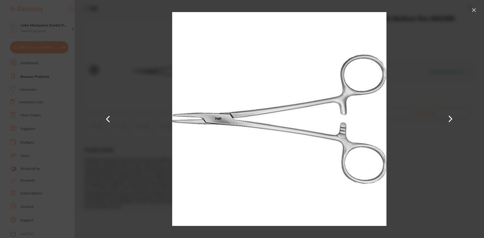
click at [452, 116] on button at bounding box center [450, 118] width 12 height 119
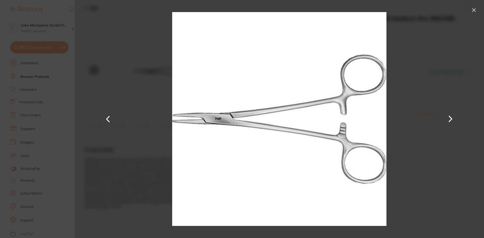
click at [473, 9] on button at bounding box center [474, 10] width 8 height 8
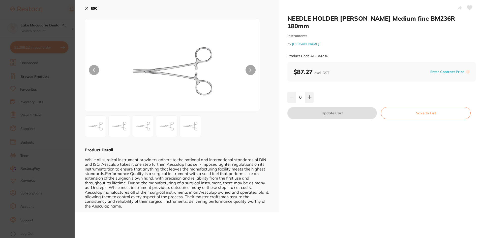
click at [184, 128] on img at bounding box center [190, 126] width 18 height 18
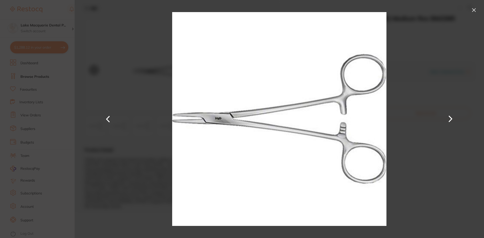
click at [474, 9] on button at bounding box center [474, 10] width 8 height 8
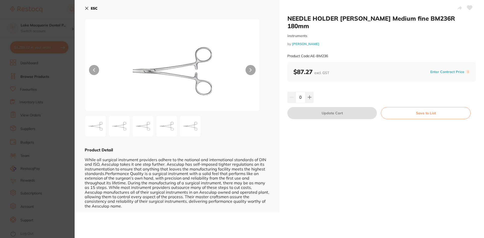
click at [165, 126] on img at bounding box center [167, 126] width 18 height 18
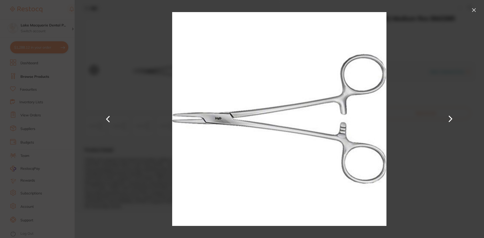
click at [475, 6] on button at bounding box center [474, 10] width 8 height 8
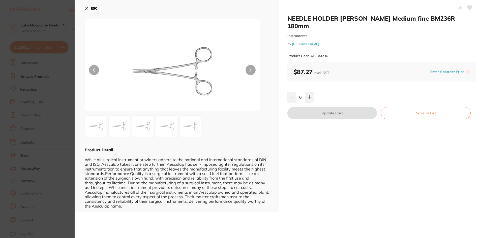
click at [87, 8] on icon at bounding box center [86, 8] width 3 height 3
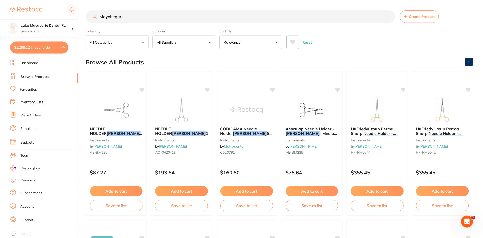
scroll to position [7, 0]
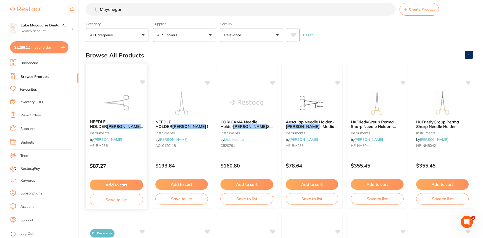
click at [114, 107] on img at bounding box center [116, 102] width 33 height 25
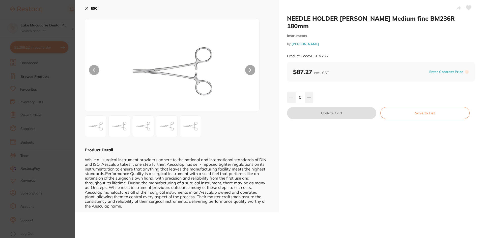
click at [120, 132] on section "NEEDLE HOLDER Mayo-Hegar Medium fine BM236R 180mm instruments by Henry Schein H…" at bounding box center [241, 119] width 483 height 238
drag, startPoint x: 120, startPoint y: 132, endPoint x: 111, endPoint y: 119, distance: 16.0
click at [120, 138] on small "instruments" at bounding box center [116, 140] width 53 height 4
click at [111, 119] on section "NEEDLE HOLDER Mayo-Hegar Medium fine BM236R 180mm instruments by Henry Schein H…" at bounding box center [241, 119] width 483 height 238
click at [111, 119] on div "Mayohegar Create Product Category All Categories All Categories instruments Cle…" at bounding box center [284, 119] width 397 height 238
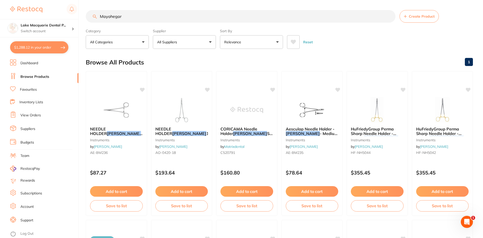
click at [129, 16] on input "Mayohegar" at bounding box center [241, 16] width 310 height 13
type input "M"
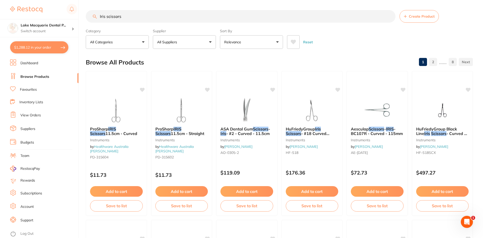
click at [129, 16] on input "Iris scissors" at bounding box center [241, 16] width 310 height 13
type input "I"
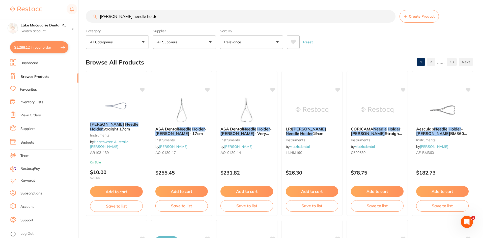
click at [147, 18] on input "Mathiew needle holder" at bounding box center [241, 16] width 310 height 13
type input "M"
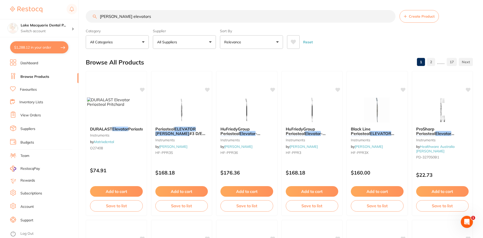
click at [151, 17] on input "Pritchard elevators" at bounding box center [241, 16] width 310 height 13
click at [240, 110] on img at bounding box center [246, 110] width 33 height 25
click at [240, 110] on section at bounding box center [241, 119] width 483 height 238
click at [247, 113] on img at bounding box center [246, 109] width 33 height 25
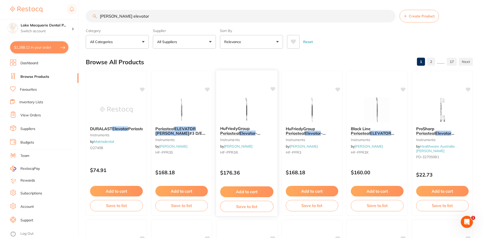
click at [247, 113] on section at bounding box center [241, 119] width 483 height 238
click at [247, 113] on img at bounding box center [246, 110] width 33 height 25
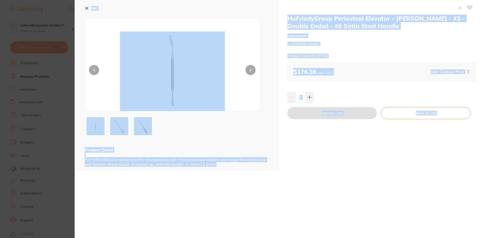
click at [283, 160] on div "HuFriedyGroup Periosteal Elevator - Prichard - #3 - Double Ended - #6 Satin Ste…" at bounding box center [381, 85] width 205 height 171
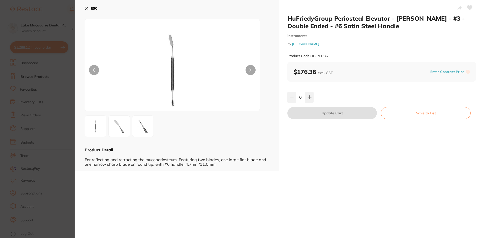
click at [85, 8] on icon at bounding box center [87, 8] width 4 height 4
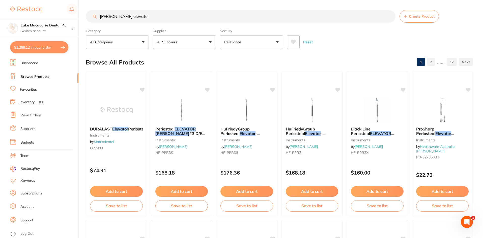
click at [141, 16] on input "Pritchard elevator" at bounding box center [241, 16] width 310 height 13
type input "P"
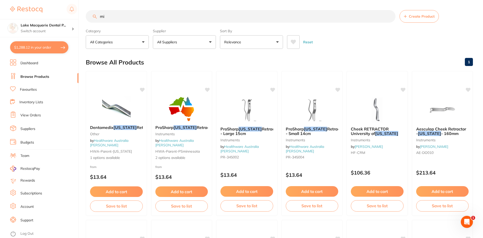
type input "m"
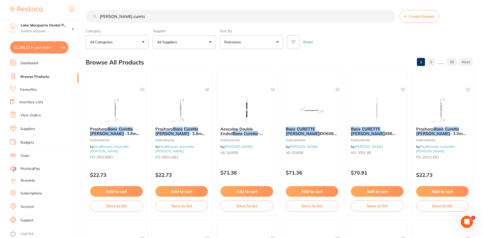
click at [130, 17] on input "lucas bone curets" at bounding box center [241, 16] width 310 height 13
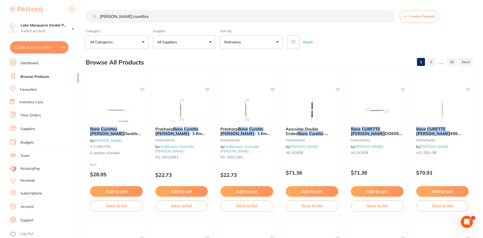
drag, startPoint x: 444, startPoint y: 130, endPoint x: 439, endPoint y: 132, distance: 5.4
click at [444, 130] on em "CURETTE" at bounding box center [436, 129] width 19 height 5
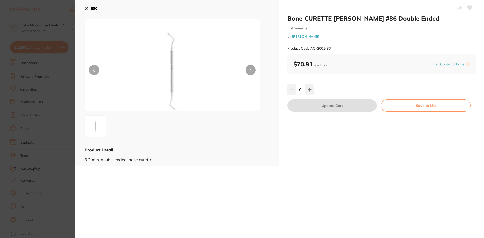
click at [84, 7] on div "ESC Product Detail 3.2 mm, double ended, bone curettes." at bounding box center [177, 83] width 205 height 166
click at [88, 9] on icon at bounding box center [87, 8] width 4 height 4
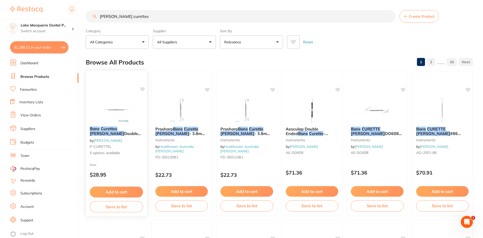
click at [110, 132] on span "Double Ended" at bounding box center [115, 136] width 51 height 10
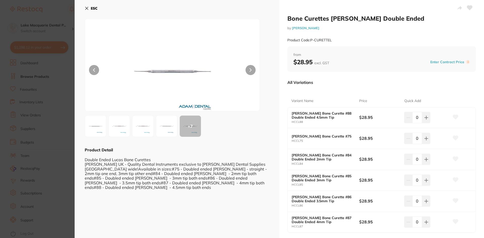
click at [88, 8] on icon at bounding box center [87, 8] width 4 height 4
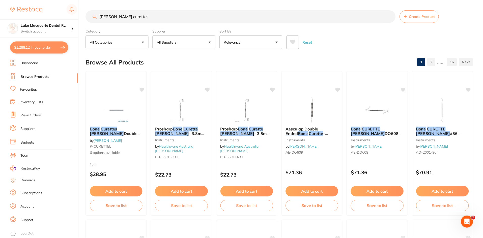
scroll to position [0, 0]
click at [370, 107] on img at bounding box center [377, 109] width 33 height 25
click at [370, 107] on section at bounding box center [241, 119] width 483 height 238
click at [368, 130] on em "CURETTE" at bounding box center [370, 128] width 19 height 5
click at [368, 130] on section at bounding box center [241, 119] width 483 height 238
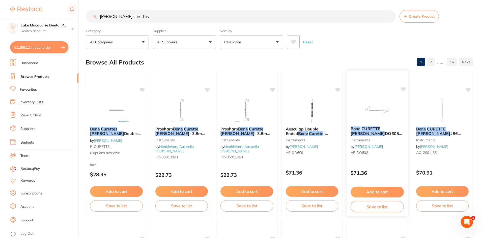
click at [368, 130] on em "CURETTE" at bounding box center [370, 128] width 19 height 5
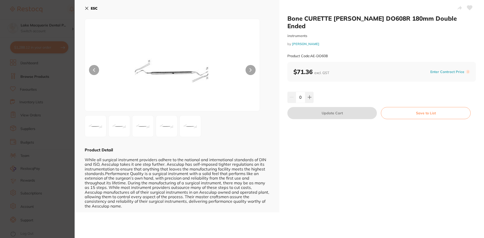
click at [250, 70] on icon at bounding box center [251, 70] width 2 height 4
click at [87, 8] on icon at bounding box center [87, 8] width 4 height 4
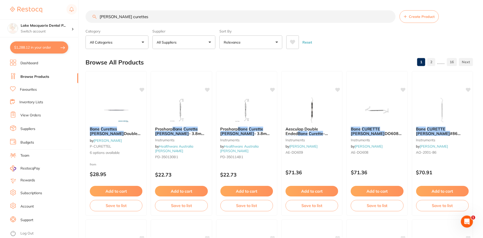
scroll to position [0, 0]
click at [139, 15] on input "lucas bone curettes" at bounding box center [241, 16] width 310 height 13
type input "l"
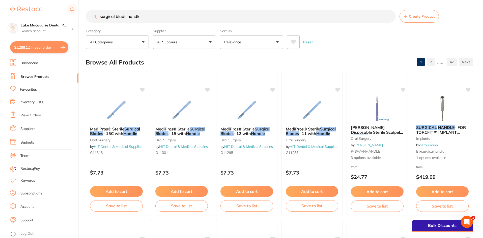
scroll to position [0, 0]
drag, startPoint x: 116, startPoint y: 16, endPoint x: 122, endPoint y: 18, distance: 6.1
click at [116, 16] on input "surgical blade handle" at bounding box center [241, 16] width 310 height 13
click at [127, 15] on input "surgical blade handle" at bounding box center [241, 16] width 310 height 13
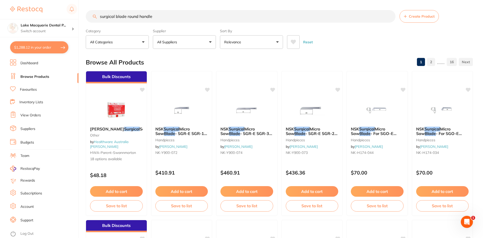
type input "surgical blade round handle"
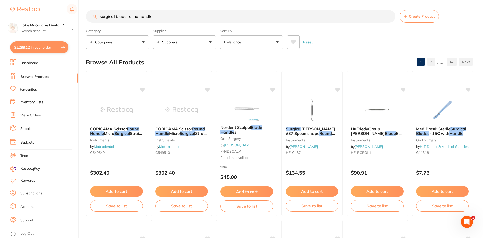
click at [159, 16] on input "surgical blade round handle" at bounding box center [241, 16] width 310 height 13
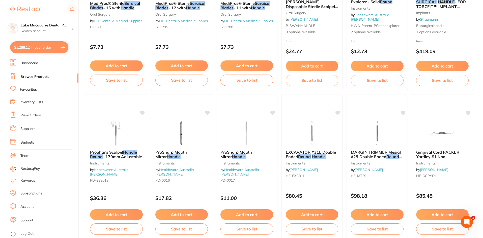
scroll to position [277, 0]
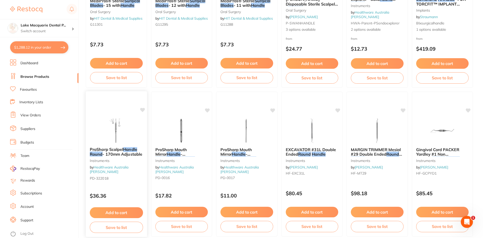
click at [126, 149] on em "Handle" at bounding box center [130, 149] width 14 height 5
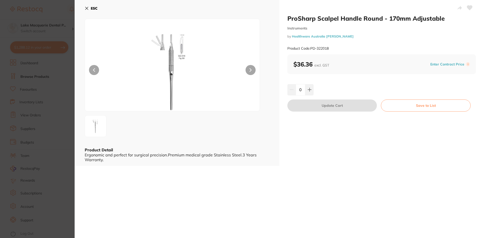
click at [85, 6] on button "ESC" at bounding box center [91, 8] width 13 height 9
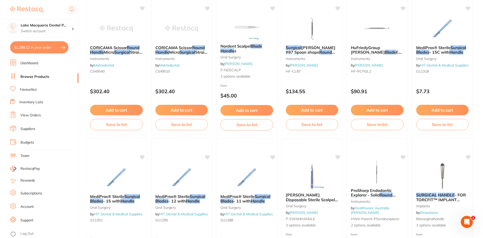
scroll to position [76, 0]
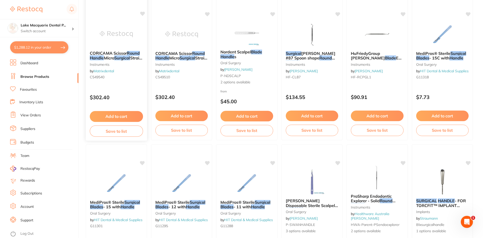
click at [121, 60] on em "Surgical" at bounding box center [122, 57] width 16 height 5
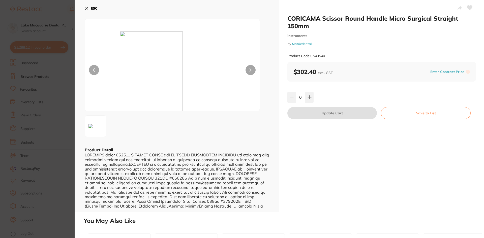
click at [87, 7] on icon at bounding box center [87, 8] width 4 height 4
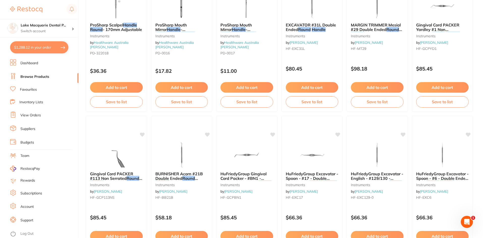
scroll to position [403, 0]
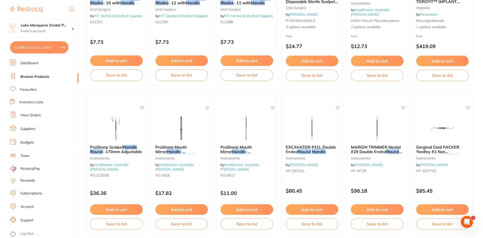
scroll to position [277, 0]
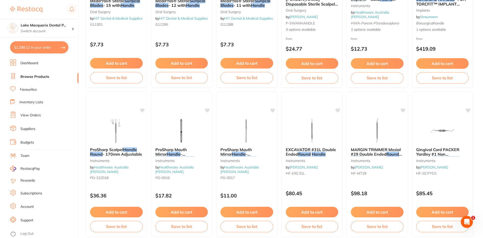
drag, startPoint x: 118, startPoint y: 146, endPoint x: 153, endPoint y: 185, distance: 52.2
click at [118, 146] on div "ProSharp Scalpel Handle Round - 170mm Adjustable Instruments by Healthware [GEO…" at bounding box center [116, 164] width 61 height 43
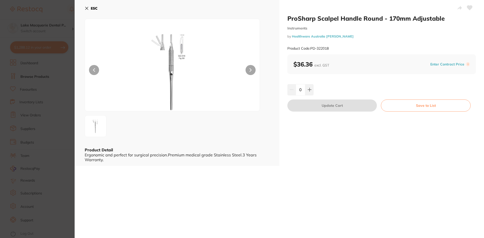
click at [88, 8] on icon at bounding box center [86, 8] width 3 height 3
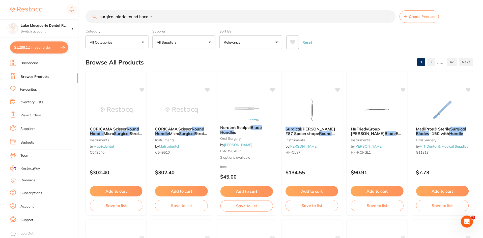
scroll to position [277, 0]
click at [161, 17] on input "surgical blade round handle" at bounding box center [241, 16] width 310 height 13
type input "s"
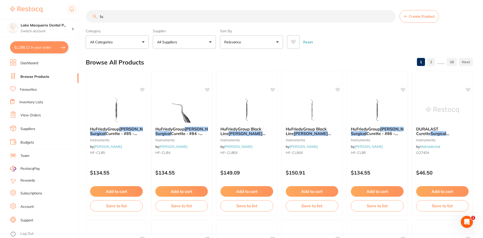
type input "l"
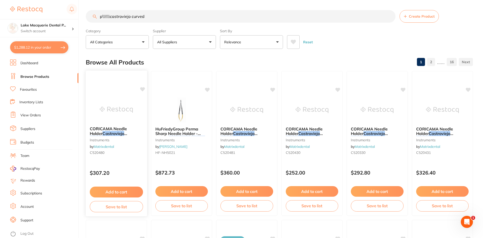
type input "p\\\\\\castroviejo curved"
drag, startPoint x: 91, startPoint y: 127, endPoint x: 144, endPoint y: 136, distance: 53.5
click at [144, 136] on div "CORICAMA Needle Holder Castroviejo Curved 180MM instruments by Matrixdental C52…" at bounding box center [116, 142] width 61 height 39
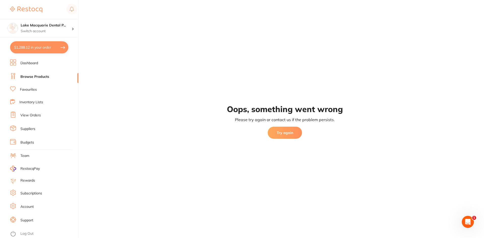
click at [285, 135] on button "Try again" at bounding box center [285, 133] width 34 height 12
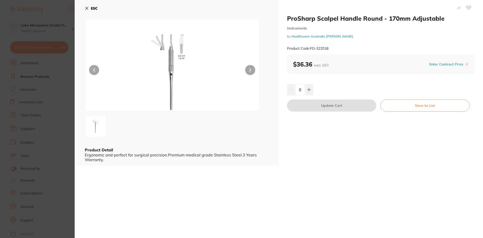
click at [83, 6] on div "ESC Product Detail Ergonomic and perfect for surgical precision.Premium medical…" at bounding box center [177, 83] width 204 height 166
click at [86, 6] on icon at bounding box center [87, 8] width 4 height 4
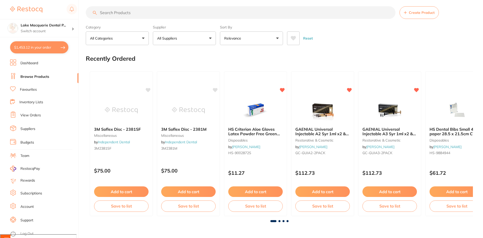
click at [128, 15] on input "search" at bounding box center [241, 12] width 310 height 13
click at [124, 14] on input "search" at bounding box center [241, 12] width 310 height 13
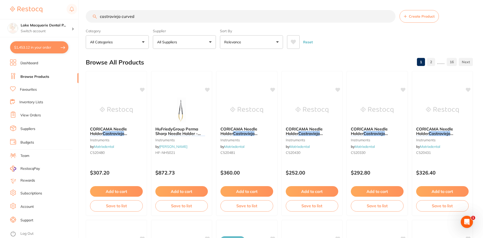
click at [152, 15] on input "castroviejo curved" at bounding box center [241, 16] width 310 height 13
type input "c"
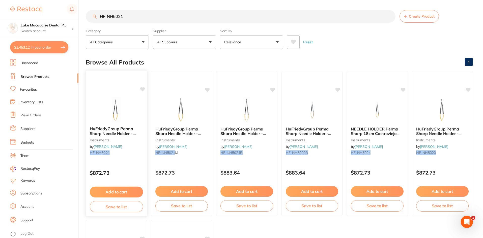
type input "HF-NH5021"
drag, startPoint x: 91, startPoint y: 133, endPoint x: 127, endPoint y: 135, distance: 36.1
click at [127, 135] on span "HuFriedyGroup Perma Sharp Needle Holder - 14cm - Castroviejo Curved" at bounding box center [115, 133] width 51 height 14
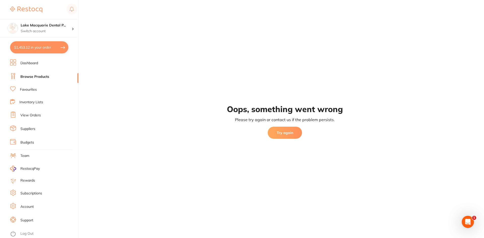
click at [288, 134] on button "Try again" at bounding box center [285, 133] width 34 height 12
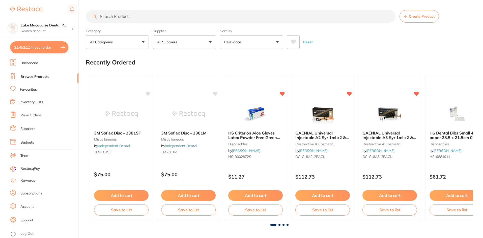
click at [123, 17] on input "search" at bounding box center [241, 16] width 310 height 13
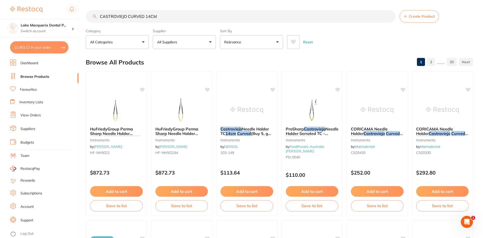
click at [168, 19] on input "CASTROVIEJO CURVED 14CM" at bounding box center [241, 16] width 310 height 13
type input "C"
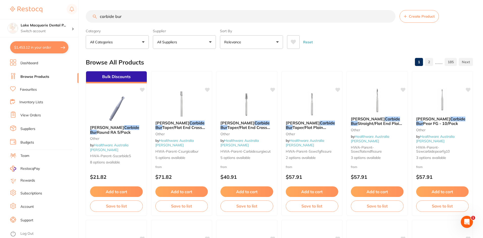
click at [137, 15] on input "carbide bur" at bounding box center [241, 16] width 310 height 13
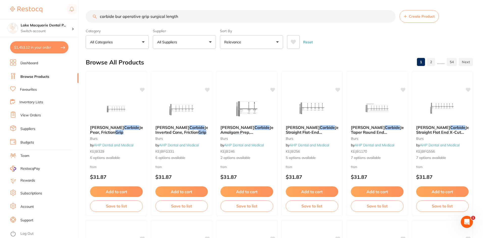
click at [179, 15] on input "carbide bur operative grip surgical length" at bounding box center [241, 16] width 310 height 13
type input "c"
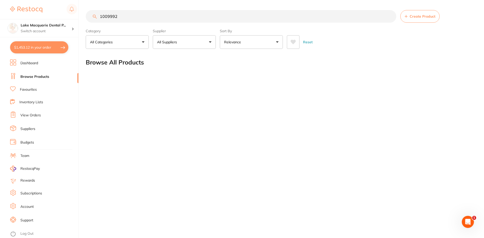
click at [123, 16] on input "1009992" at bounding box center [241, 16] width 311 height 13
type input "1"
paste input "Castroviejo curved needle holder"
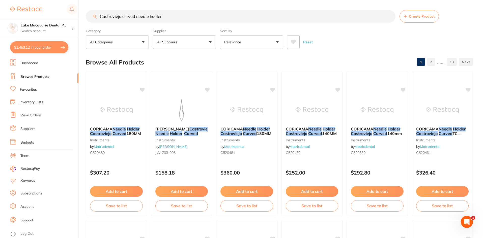
click at [434, 132] on em "Castroviejo" at bounding box center [426, 133] width 21 height 5
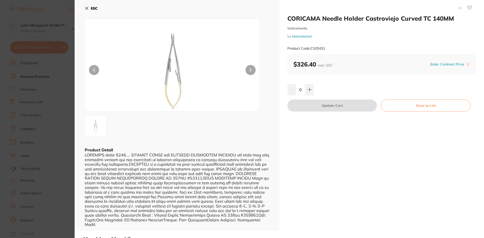
click at [85, 8] on icon at bounding box center [87, 8] width 4 height 4
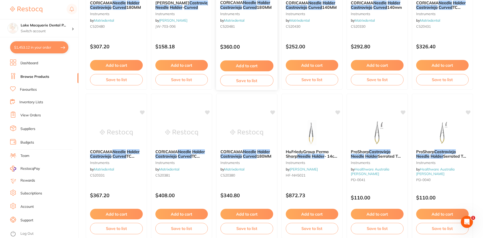
scroll to position [51, 0]
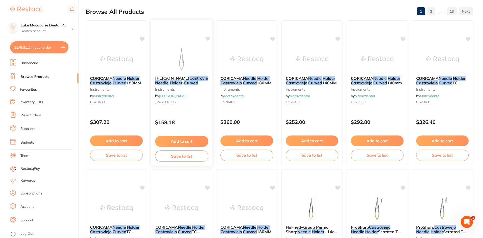
click at [178, 82] on em "Holder" at bounding box center [175, 82] width 13 height 5
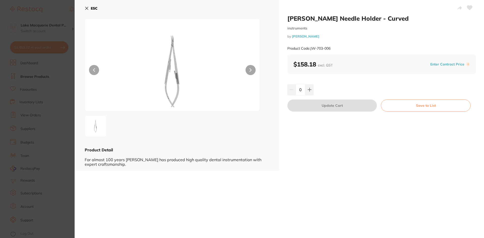
click at [85, 7] on icon at bounding box center [87, 8] width 4 height 4
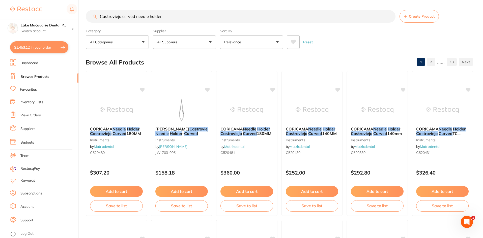
click at [164, 17] on input "Castroviejo curved needle holder" at bounding box center [241, 16] width 310 height 13
type input "C"
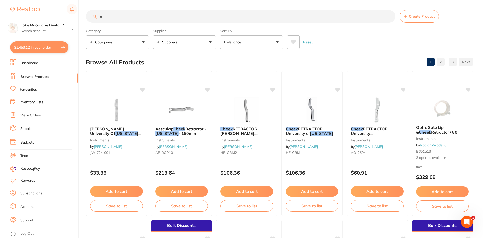
type input "m"
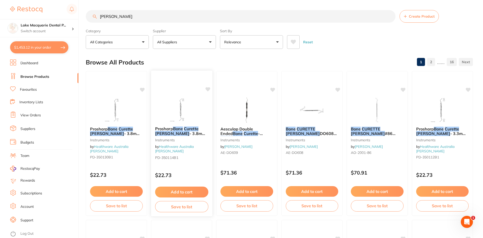
click at [183, 127] on em "Bone" at bounding box center [178, 128] width 10 height 5
click at [183, 127] on section at bounding box center [241, 119] width 483 height 238
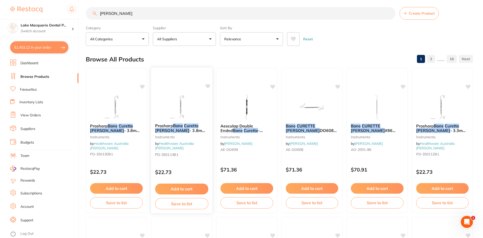
click at [181, 111] on img at bounding box center [181, 106] width 33 height 25
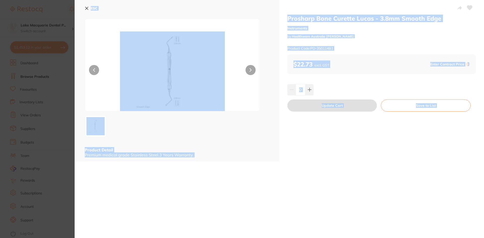
click at [181, 111] on section "Prosharp Bone Curette Lucas - 3.8mm Smooth Edge Instruments by Healthware Austr…" at bounding box center [242, 119] width 484 height 238
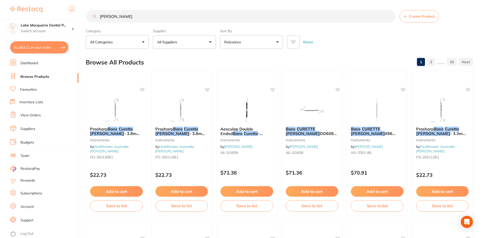
click at [181, 111] on img at bounding box center [181, 110] width 33 height 25
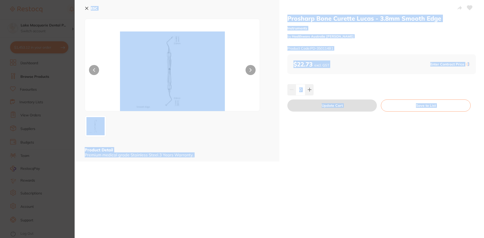
click at [295, 155] on div "Prosharp Bone Curette Lucas - 3.8mm Smooth Edge Instruments by Healthware Austr…" at bounding box center [381, 81] width 205 height 162
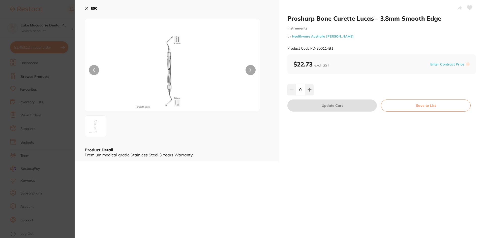
click at [251, 67] on button at bounding box center [251, 70] width 10 height 10
click at [88, 7] on icon at bounding box center [87, 8] width 4 height 4
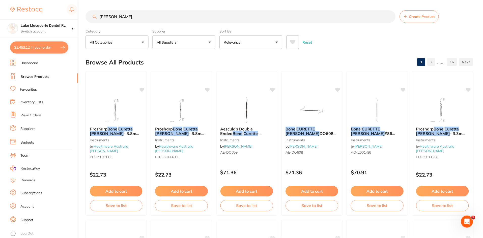
scroll to position [3, 0]
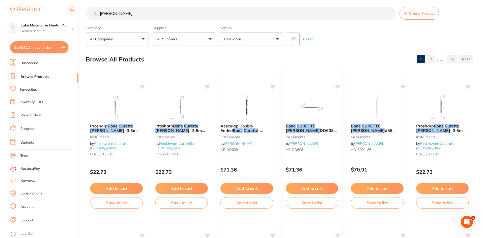
click at [145, 14] on input "[PERSON_NAME]" at bounding box center [241, 13] width 310 height 13
type input "L"
paste input "Castroviejo curved needle holder"
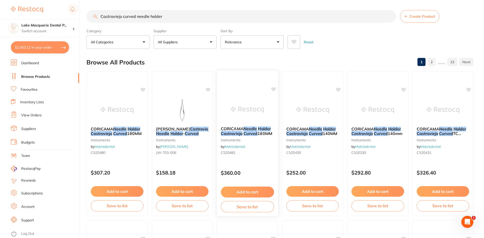
scroll to position [0, 0]
type input "Castroviejo curved needle holder"
click at [41, 48] on button "$1,453.12 in your order" at bounding box center [39, 47] width 58 height 12
checkbox input "true"
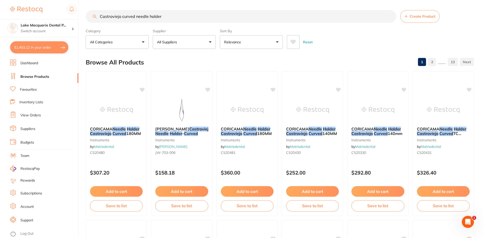
checkbox input "true"
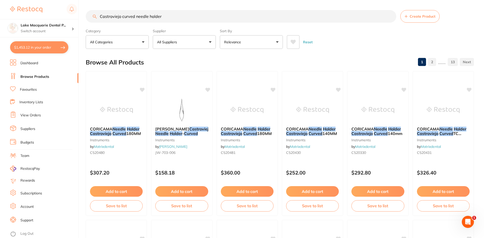
checkbox input "true"
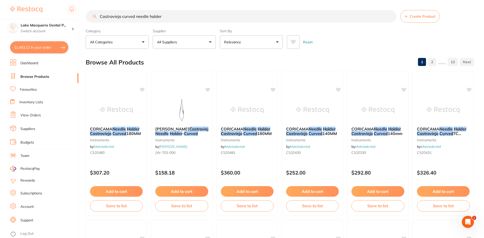
checkbox input "true"
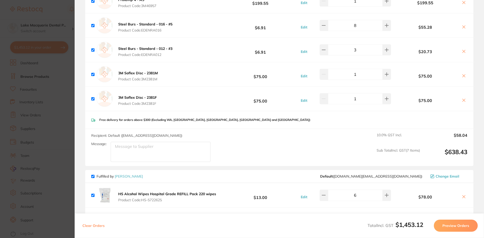
scroll to position [126, 0]
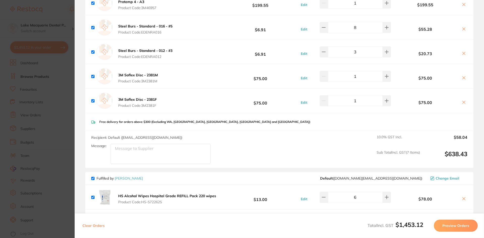
click at [92, 178] on input "checkbox" at bounding box center [92, 178] width 3 height 3
checkbox input "false"
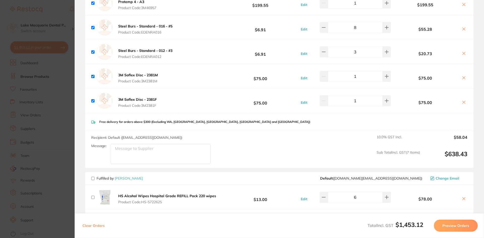
checkbox input "false"
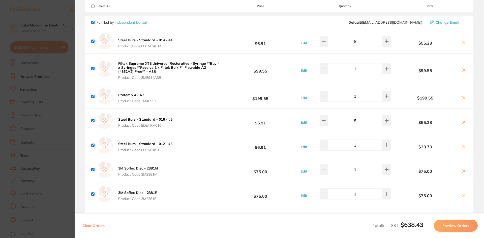
scroll to position [0, 0]
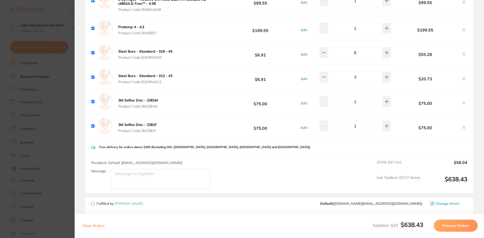
click at [454, 225] on button "Preview Orders" at bounding box center [456, 226] width 44 height 12
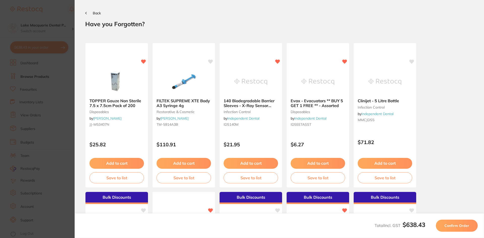
click at [463, 227] on span "Confirm Order" at bounding box center [456, 226] width 25 height 5
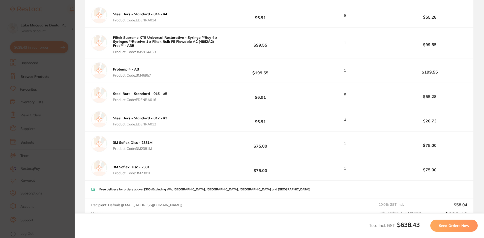
scroll to position [167, 0]
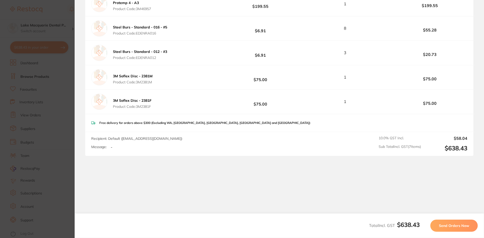
click at [452, 223] on button "Send Orders Now" at bounding box center [453, 226] width 47 height 12
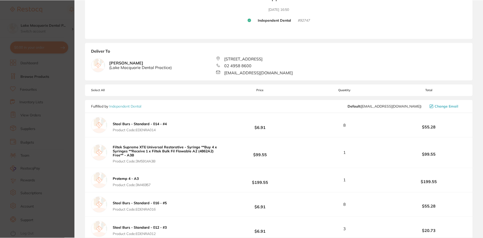
scroll to position [0, 0]
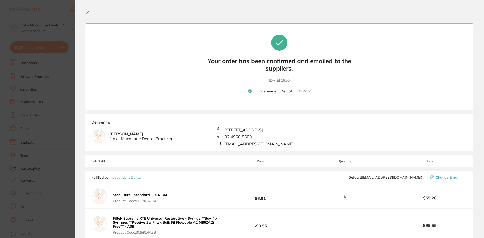
click at [87, 11] on icon at bounding box center [87, 13] width 4 height 4
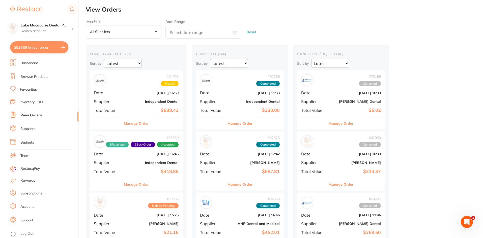
click at [40, 45] on button "$814.69 in your order" at bounding box center [39, 47] width 58 height 12
checkbox input "true"
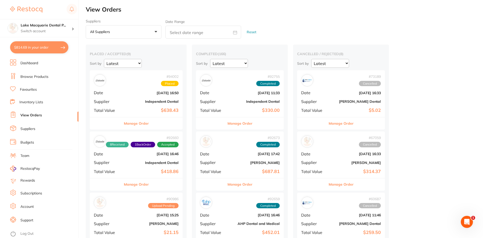
checkbox input "true"
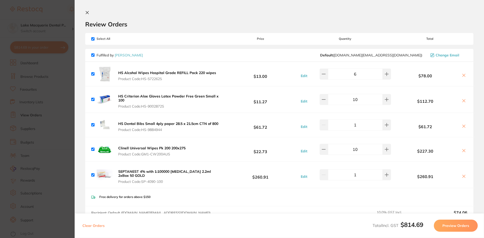
click at [453, 227] on button "Preview Orders" at bounding box center [456, 226] width 44 height 12
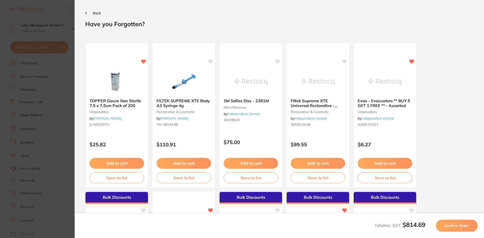
click at [453, 227] on span "Confirm Order" at bounding box center [456, 226] width 25 height 5
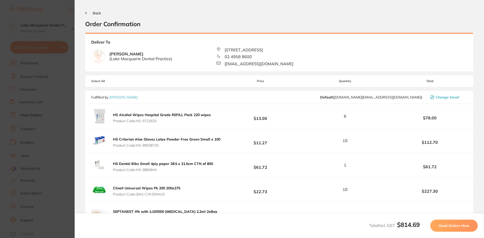
click at [85, 10] on section "Back Order Confirmation Your orders are being processed and we will notify you …" at bounding box center [279, 119] width 409 height 238
click at [88, 13] on button "Back" at bounding box center [93, 13] width 16 height 4
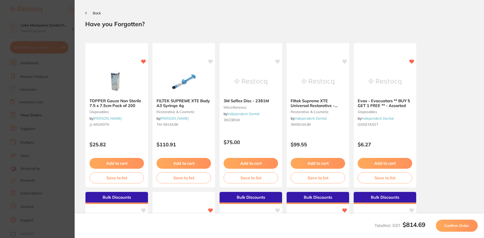
click at [85, 12] on button "Back" at bounding box center [93, 13] width 16 height 4
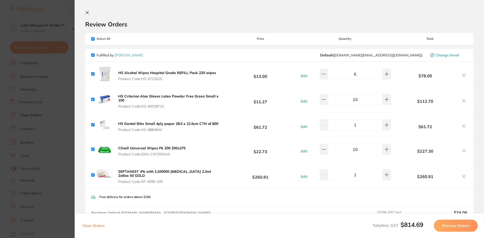
click at [451, 227] on button "Preview Orders" at bounding box center [456, 226] width 44 height 12
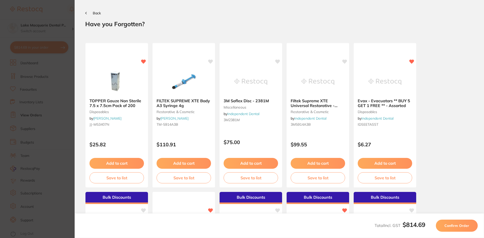
click at [451, 226] on span "Confirm Order" at bounding box center [456, 226] width 25 height 5
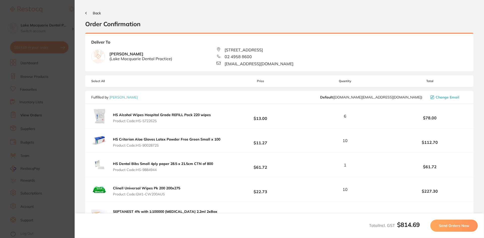
click at [88, 12] on button "Back" at bounding box center [93, 13] width 16 height 4
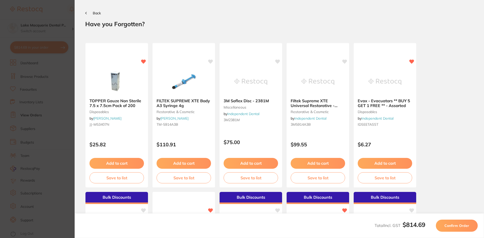
click at [88, 12] on button "Back" at bounding box center [93, 13] width 16 height 4
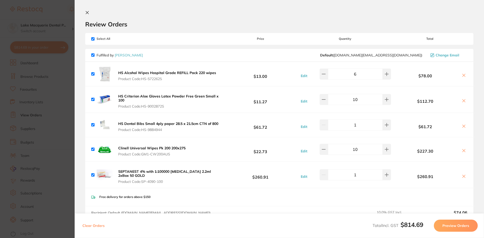
scroll to position [0, 0]
click at [86, 13] on icon at bounding box center [87, 13] width 4 height 4
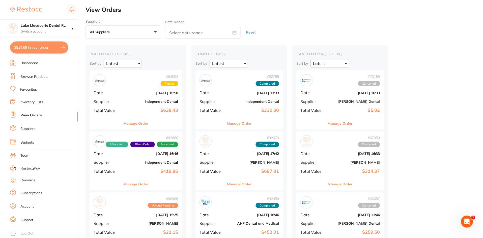
scroll to position [3, 0]
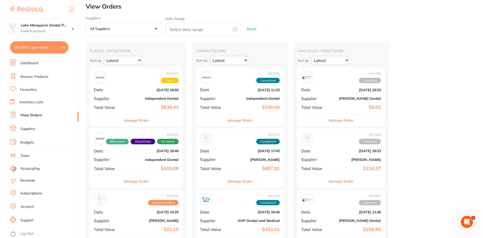
click at [34, 47] on button "$814.69 in your order" at bounding box center [39, 47] width 58 height 12
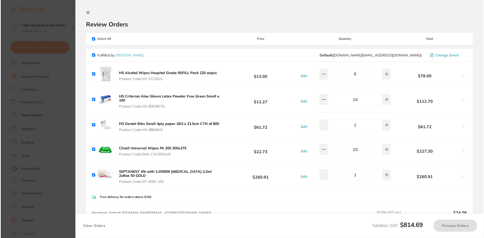
scroll to position [0, 0]
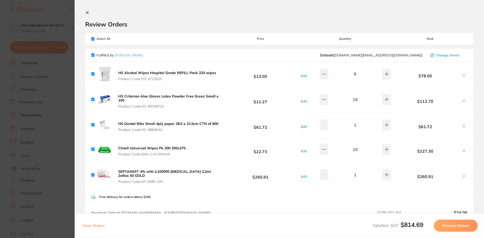
click at [453, 226] on button "Preview Orders" at bounding box center [456, 226] width 44 height 12
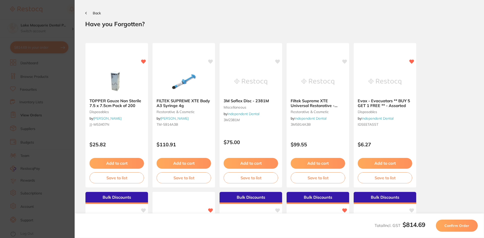
click at [453, 226] on span "Confirm Order" at bounding box center [456, 226] width 25 height 5
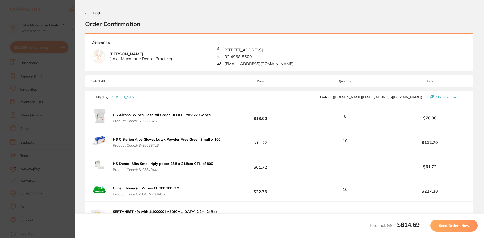
click at [86, 11] on div "Back Order Confirmation" at bounding box center [279, 19] width 388 height 17
click at [83, 12] on section "Back Order Confirmation Your orders are being processed and we will notify you …" at bounding box center [279, 119] width 409 height 238
click at [86, 13] on icon at bounding box center [85, 13] width 1 height 2
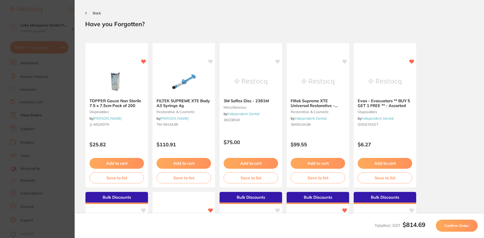
click at [86, 13] on icon at bounding box center [85, 13] width 1 height 2
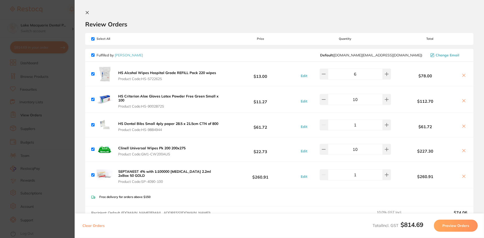
click at [86, 13] on icon at bounding box center [87, 13] width 4 height 4
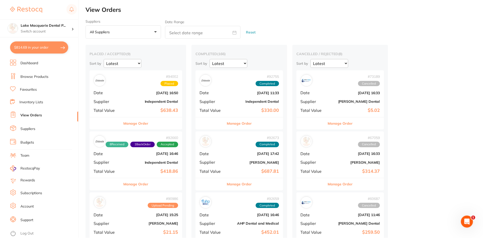
scroll to position [3, 0]
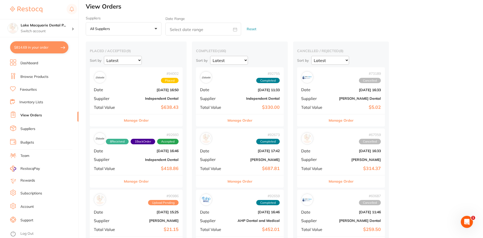
click at [28, 114] on link "View Orders" at bounding box center [30, 115] width 21 height 5
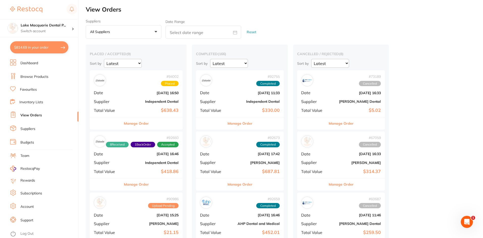
click at [41, 46] on button "$814.69 in your order" at bounding box center [39, 47] width 58 height 12
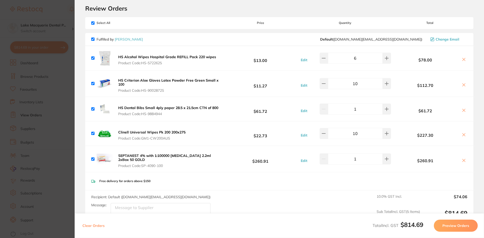
scroll to position [12, 0]
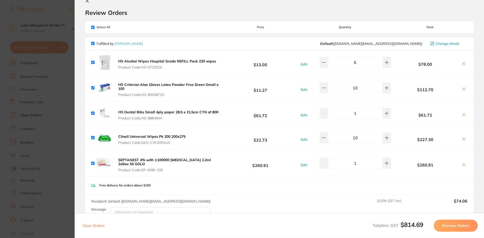
click at [445, 222] on button "Preview Orders" at bounding box center [456, 226] width 44 height 12
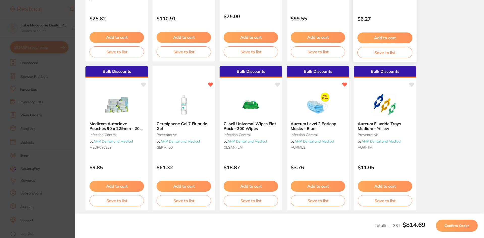
scroll to position [134, 0]
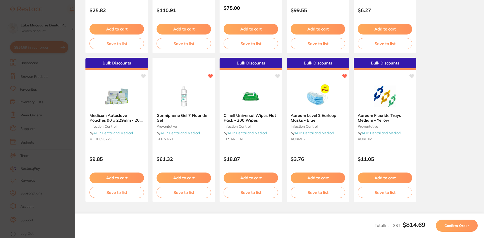
click at [453, 224] on span "Confirm Order" at bounding box center [456, 226] width 25 height 5
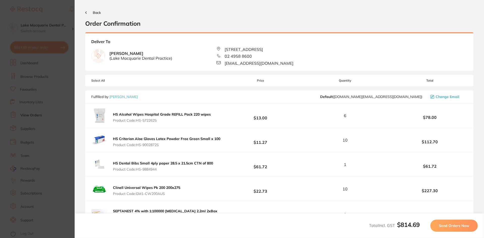
scroll to position [0, 0]
click at [452, 226] on span "Send Orders Now" at bounding box center [454, 226] width 30 height 5
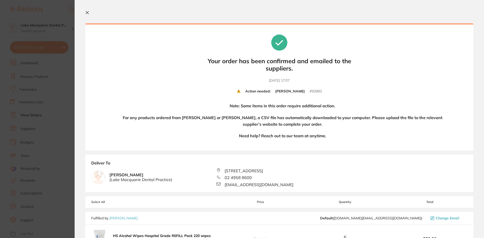
click at [88, 10] on section "Your orders are being processed and we will notify you once we have placed the …" at bounding box center [279, 119] width 409 height 238
click at [86, 12] on icon at bounding box center [87, 13] width 4 height 4
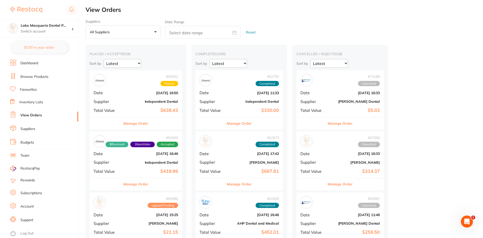
scroll to position [3, 0]
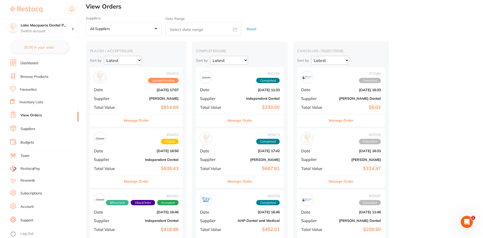
click at [25, 114] on link "View Orders" at bounding box center [30, 115] width 21 height 5
